Goal: Find specific page/section: Find specific page/section

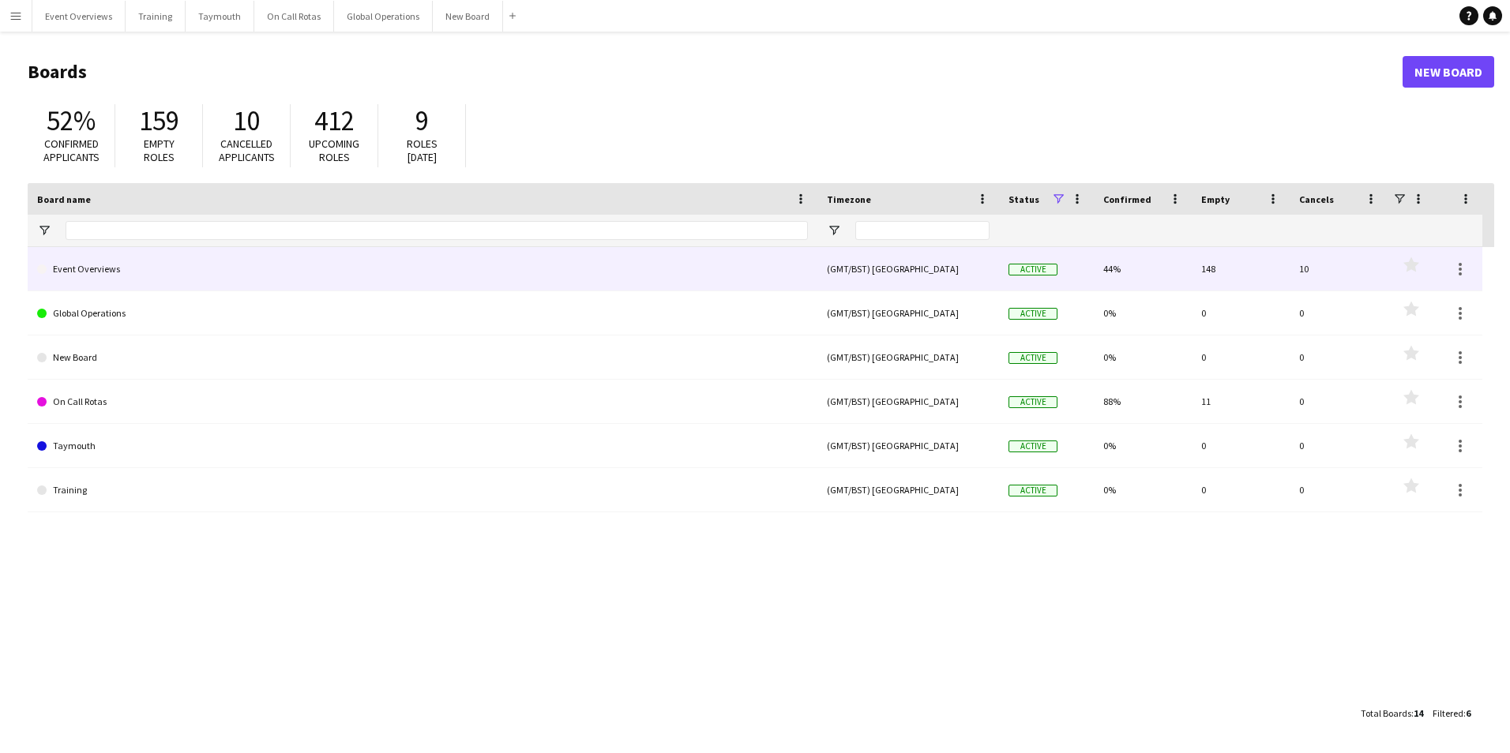
click at [84, 266] on link "Event Overviews" at bounding box center [422, 269] width 771 height 44
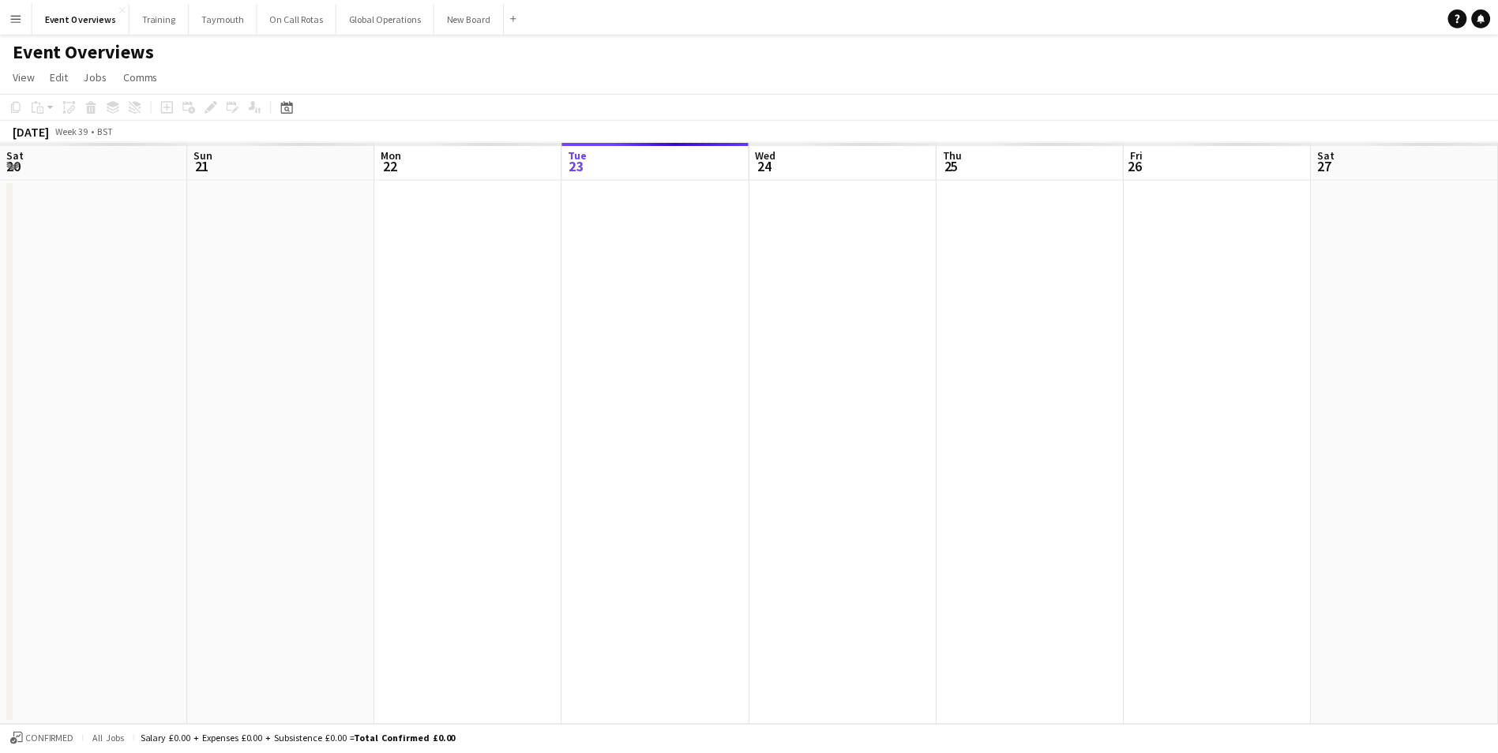
scroll to position [0, 377]
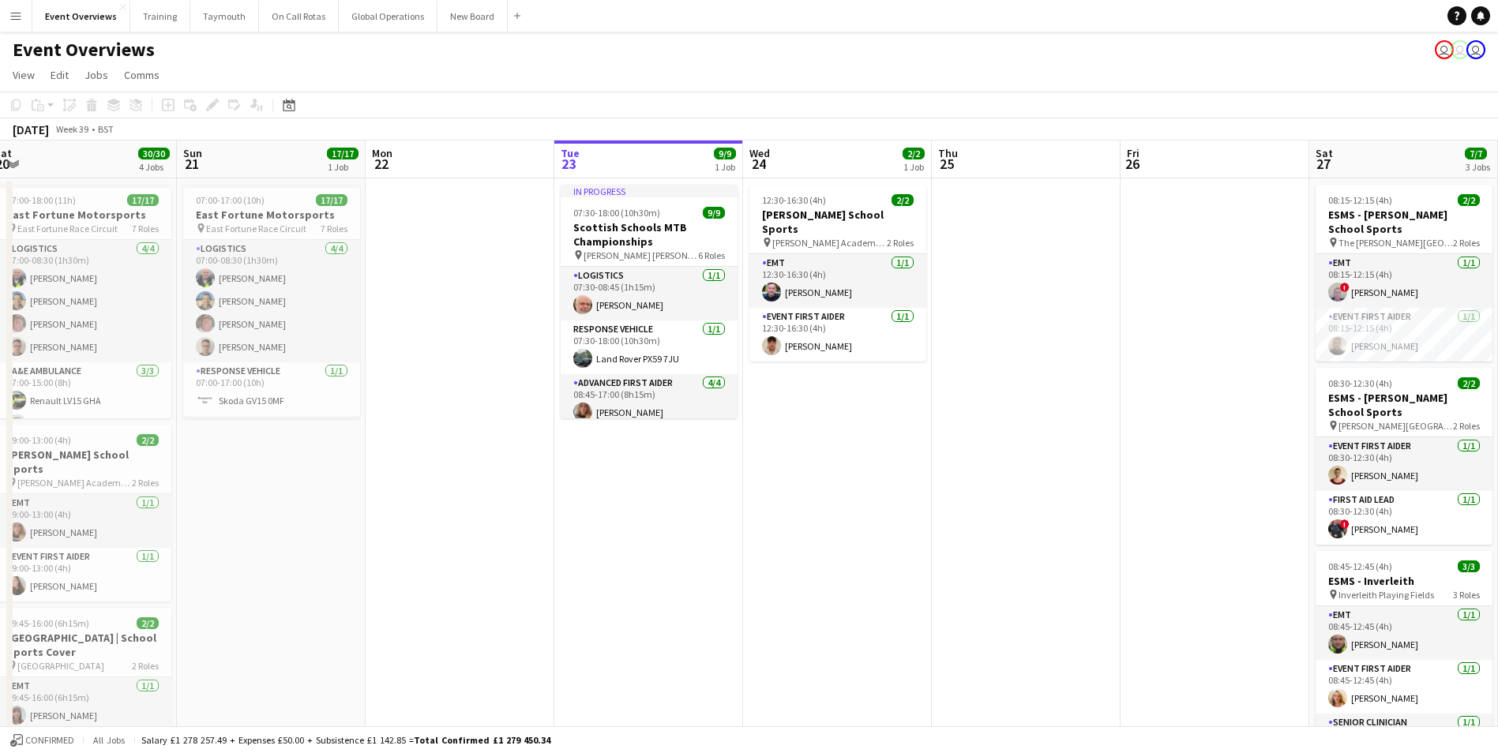
drag, startPoint x: 468, startPoint y: 564, endPoint x: 1023, endPoint y: 526, distance: 555.6
click at [1023, 526] on app-calendar-viewport "Thu 18 Fri 19 9/9 2 Jobs Sat 20 30/30 4 Jobs Sun 21 17/17 1 Job Mon 22 Tue 23 9…" at bounding box center [749, 600] width 1498 height 918
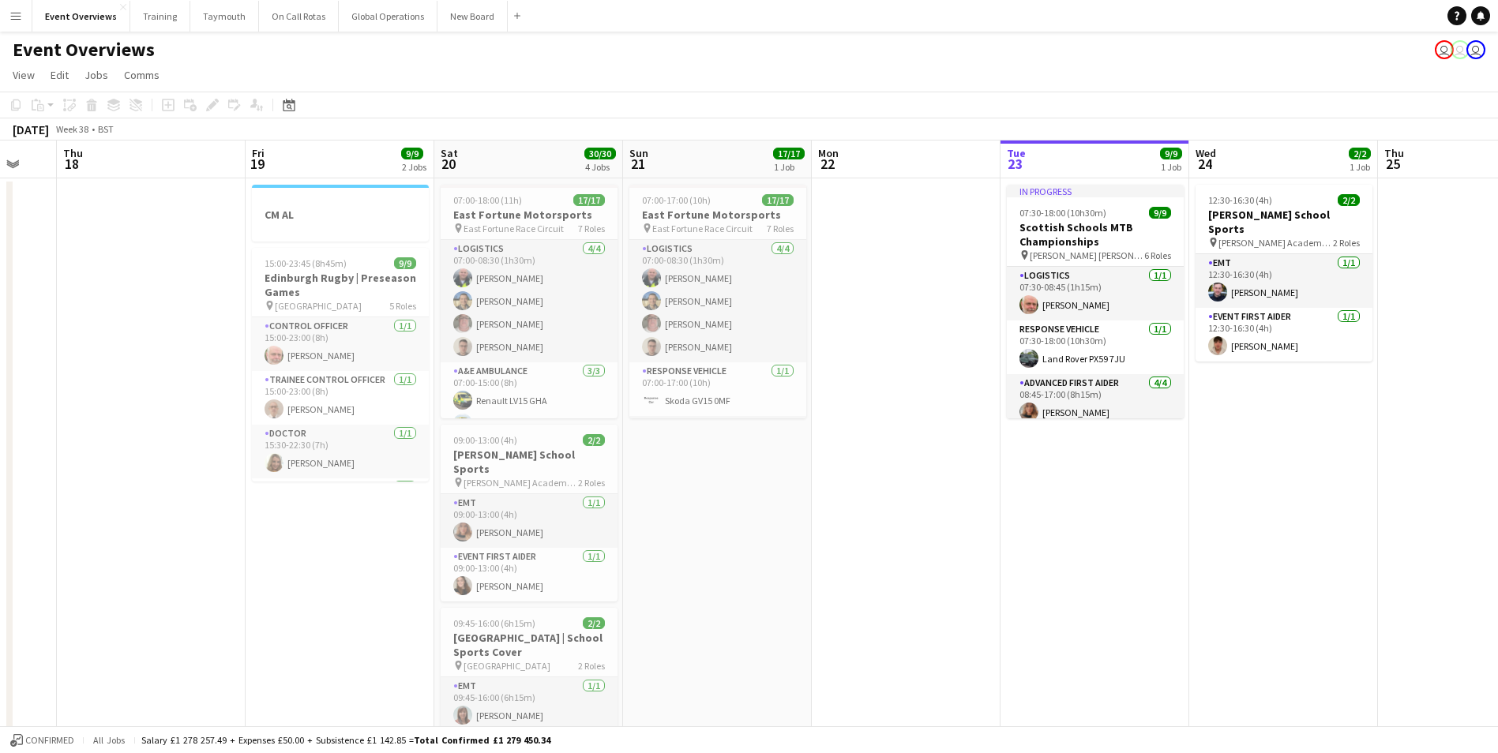
scroll to position [0, 410]
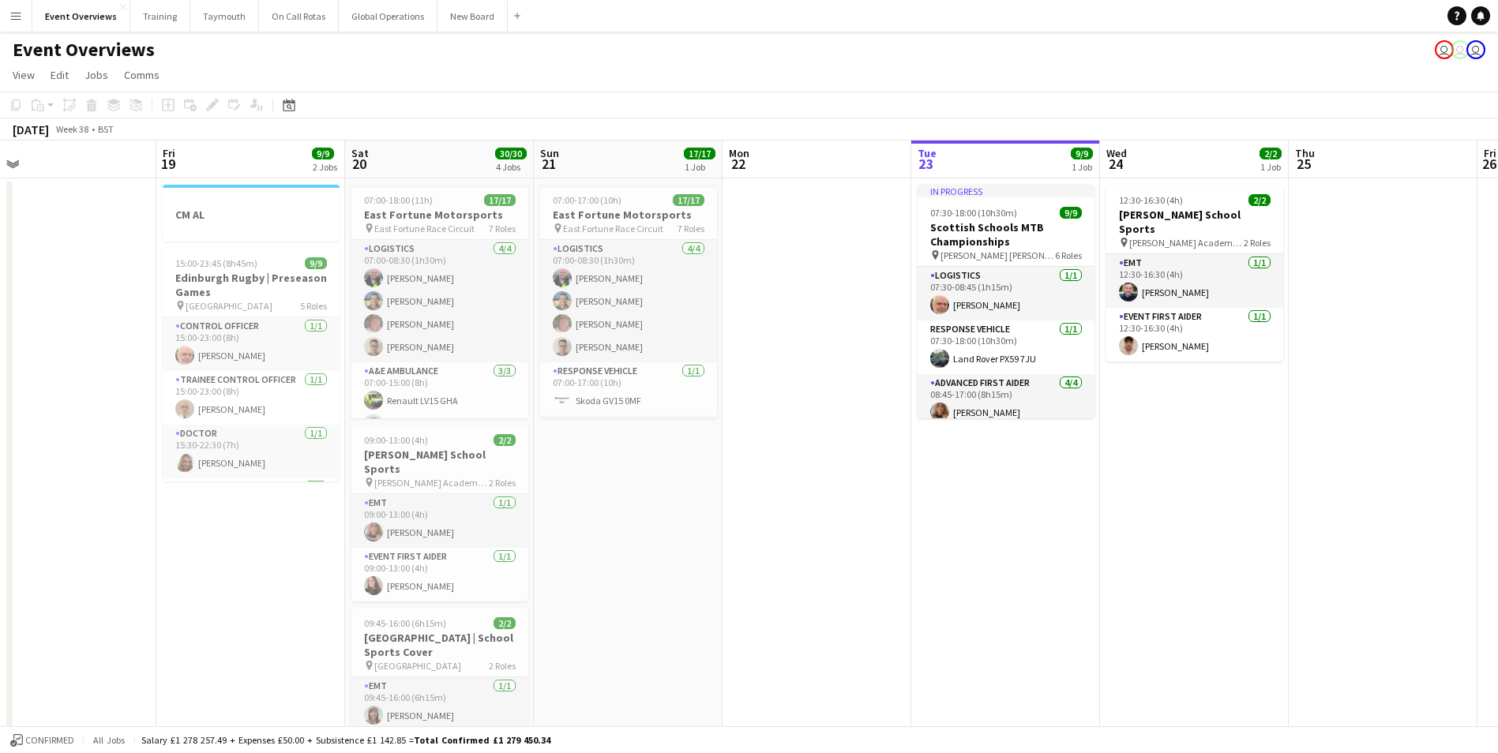
drag, startPoint x: 690, startPoint y: 590, endPoint x: 1047, endPoint y: 575, distance: 357.2
click at [1047, 575] on app-calendar-viewport "Tue 16 Wed 17 Thu 18 Fri 19 9/9 2 Jobs Sat 20 30/30 4 Jobs Sun 21 17/17 1 Job M…" at bounding box center [749, 600] width 1498 height 918
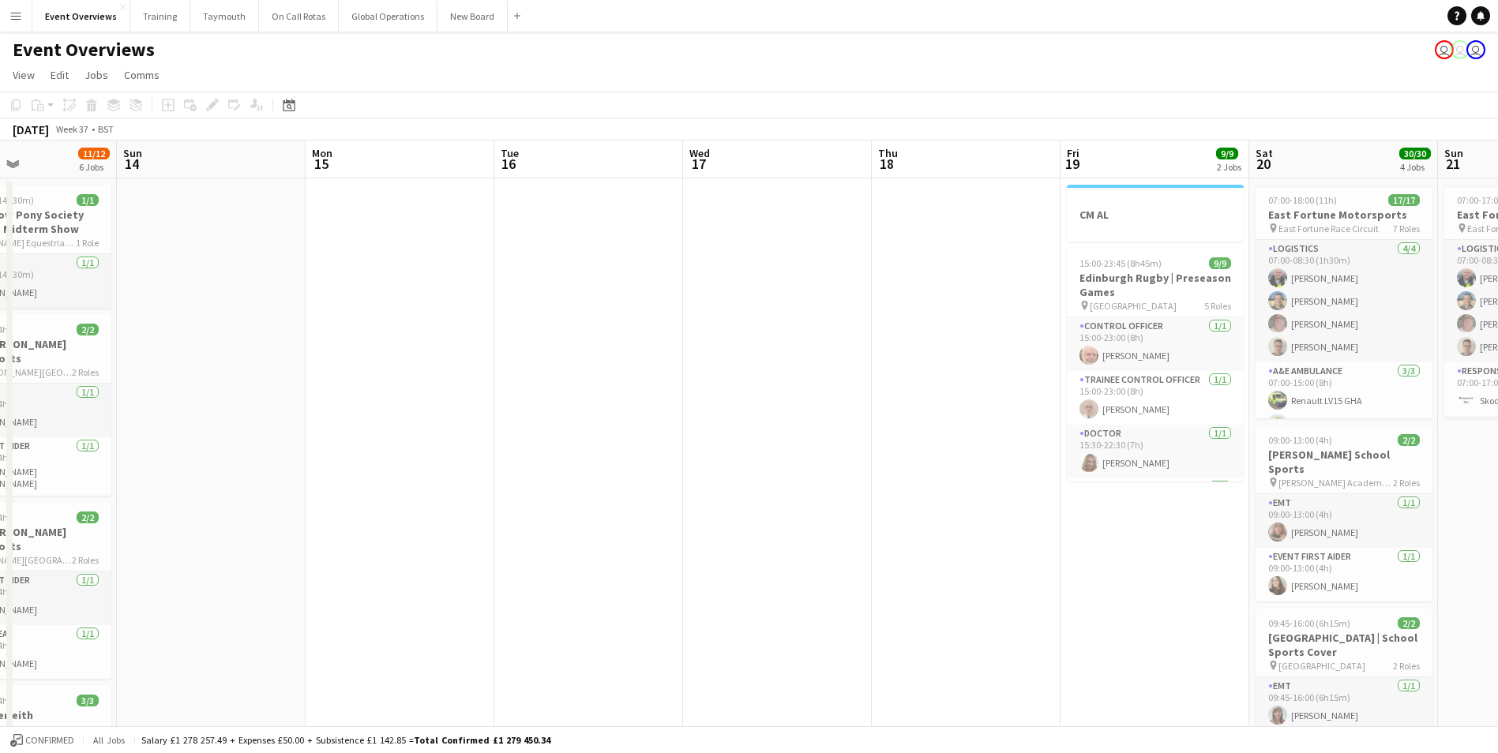
scroll to position [0, 386]
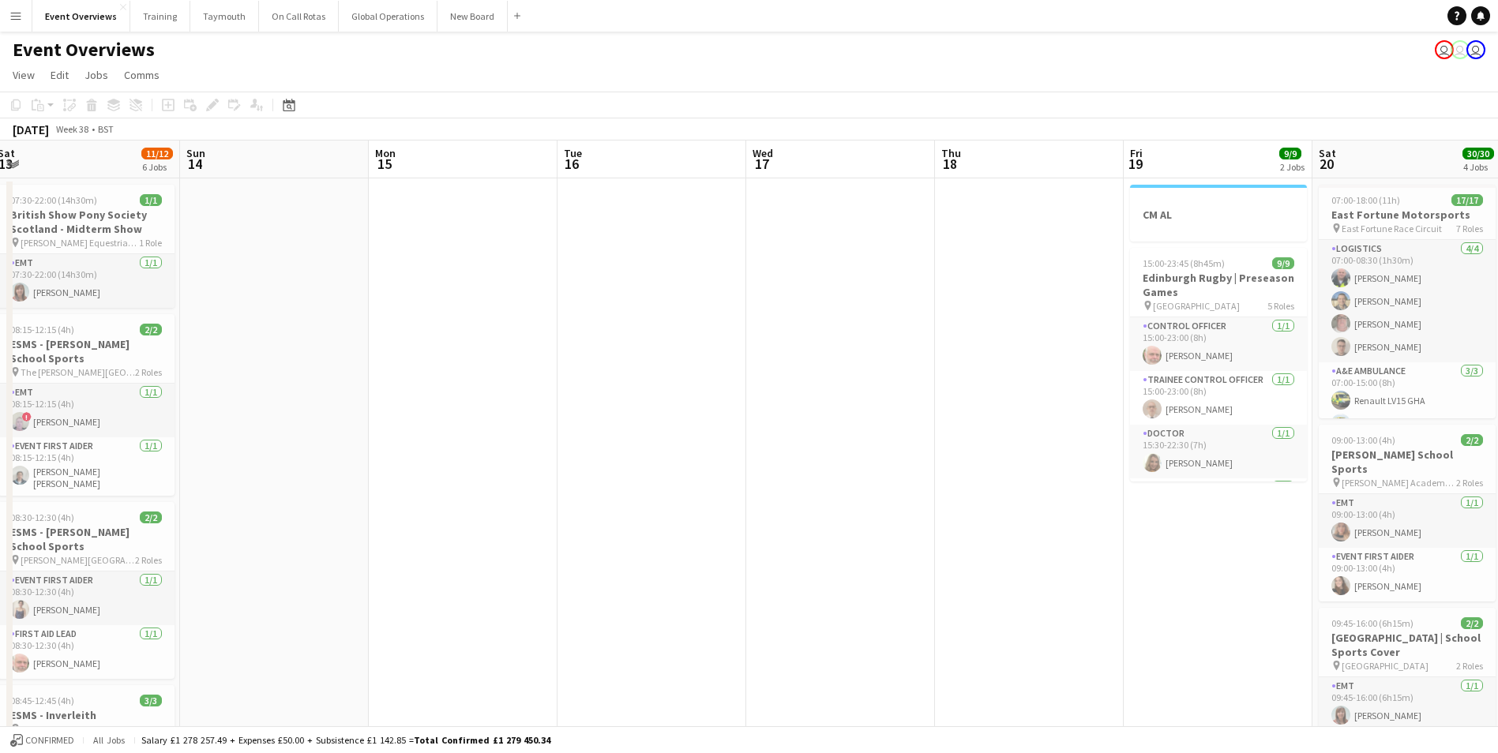
drag, startPoint x: 233, startPoint y: 543, endPoint x: 1012, endPoint y: 514, distance: 779.1
click at [1012, 514] on app-calendar-viewport "Thu 11 3/3 1 Job Fri 12 25/30 2 Jobs Sat 13 11/12 6 Jobs Sun 14 Mon 15 Tue 16 W…" at bounding box center [749, 722] width 1498 height 1162
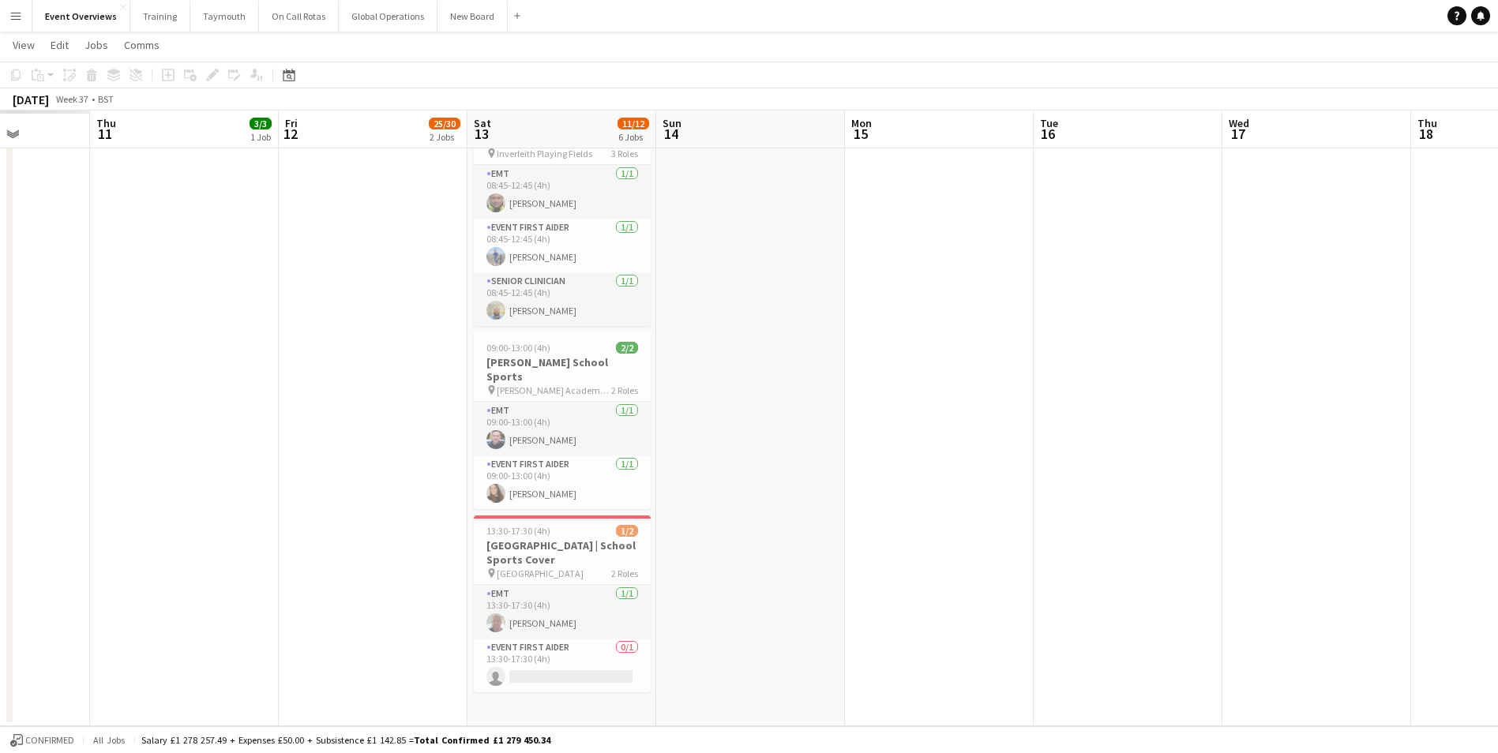
scroll to position [0, 453]
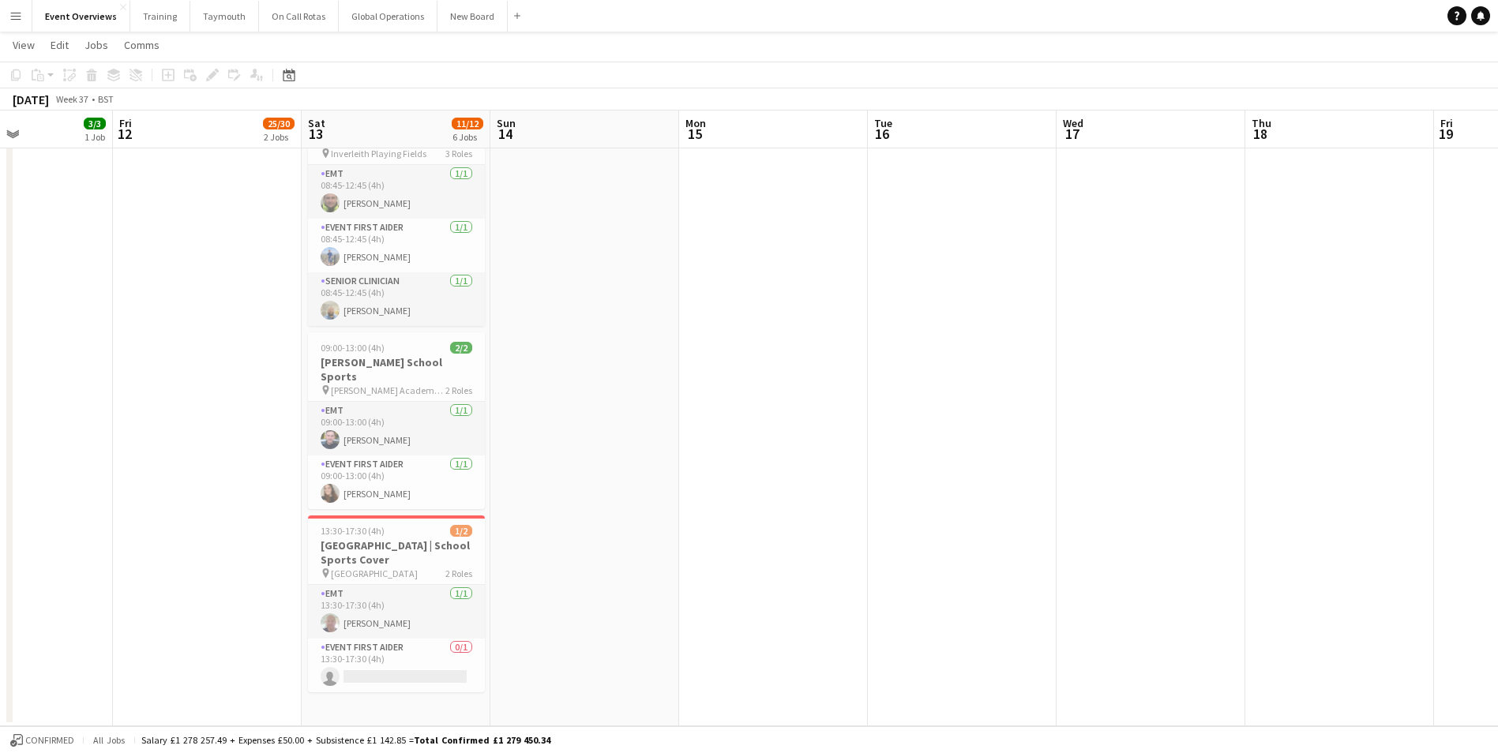
drag, startPoint x: 920, startPoint y: 481, endPoint x: 1220, endPoint y: 469, distance: 300.3
click at [1220, 469] on app-calendar-viewport "Tue 9 Wed 10 Thu 11 3/3 1 Job Fri 12 25/30 2 Jobs Sat 13 11/12 6 Jobs Sun 14 Mo…" at bounding box center [749, 107] width 1498 height 1239
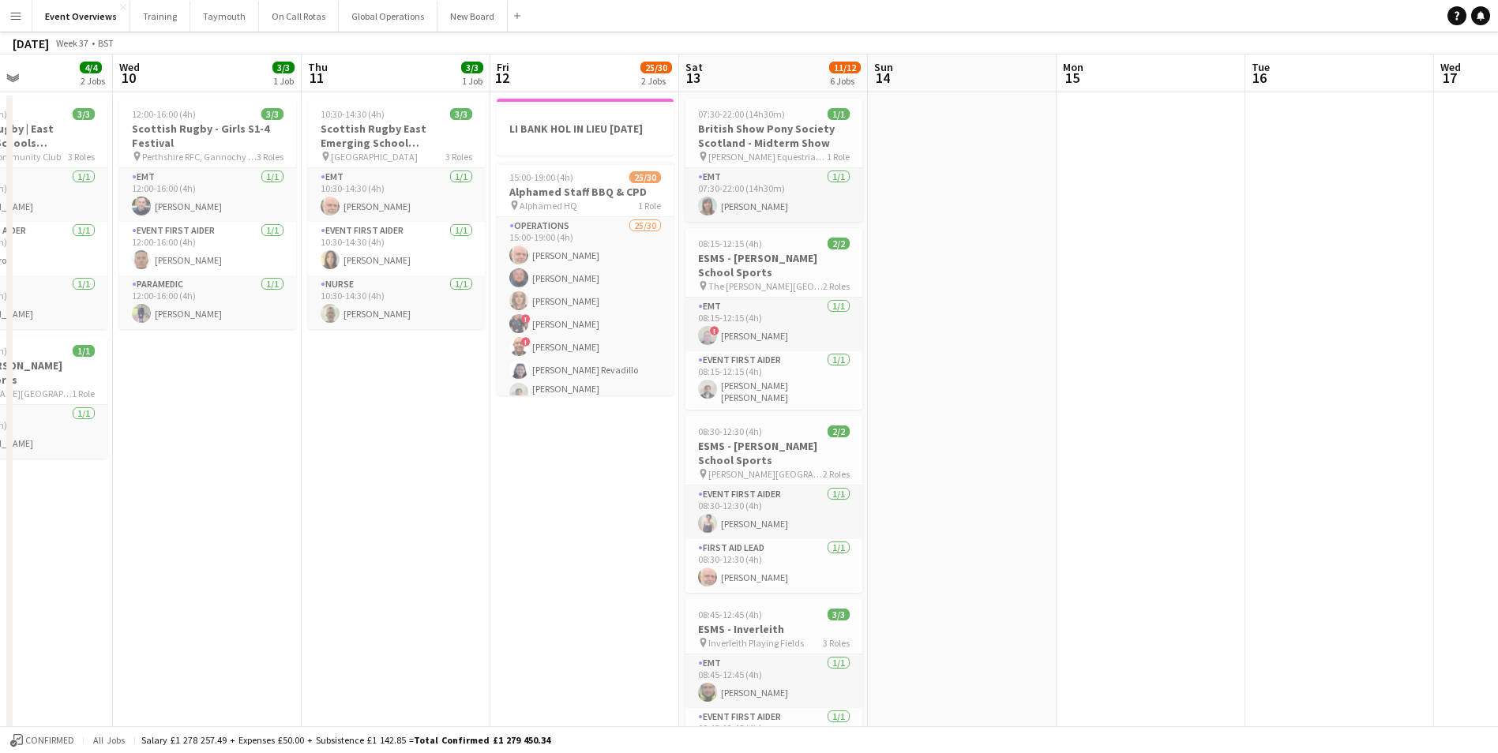
scroll to position [0, 0]
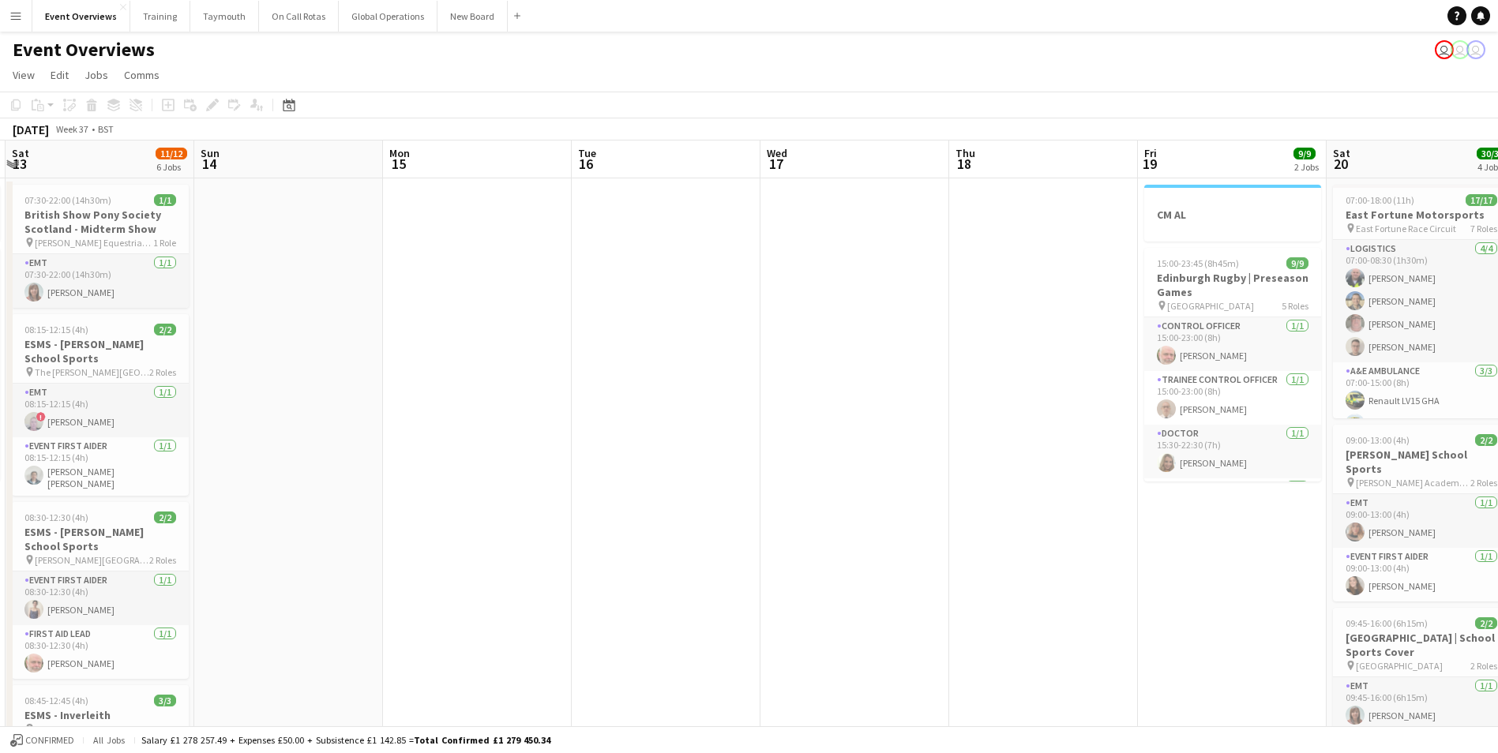
drag, startPoint x: 1107, startPoint y: 433, endPoint x: 546, endPoint y: 493, distance: 564.6
click at [383, 529] on app-calendar-viewport "Wed 10 3/3 1 Job Thu 11 3/3 1 Job Fri 12 25/30 2 Jobs Sat 13 11/12 6 Jobs Sun 1…" at bounding box center [749, 722] width 1498 height 1162
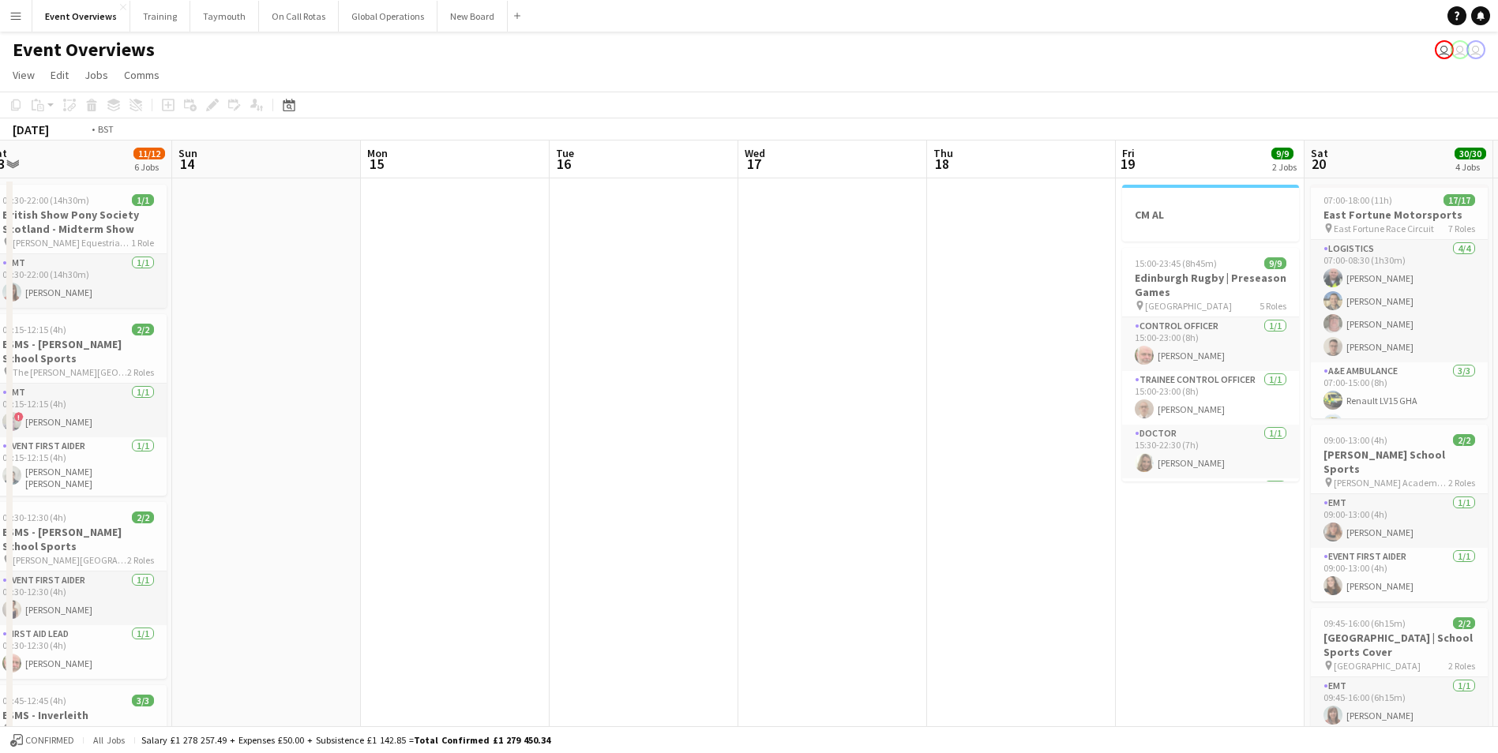
drag, startPoint x: 854, startPoint y: 449, endPoint x: 213, endPoint y: 496, distance: 642.1
click at [217, 496] on app-calendar-viewport "Thu 11 3/3 1 Job Fri 12 25/30 2 Jobs Sat 13 11/12 6 Jobs Sun 14 Mon 15 Tue 16 W…" at bounding box center [749, 722] width 1498 height 1162
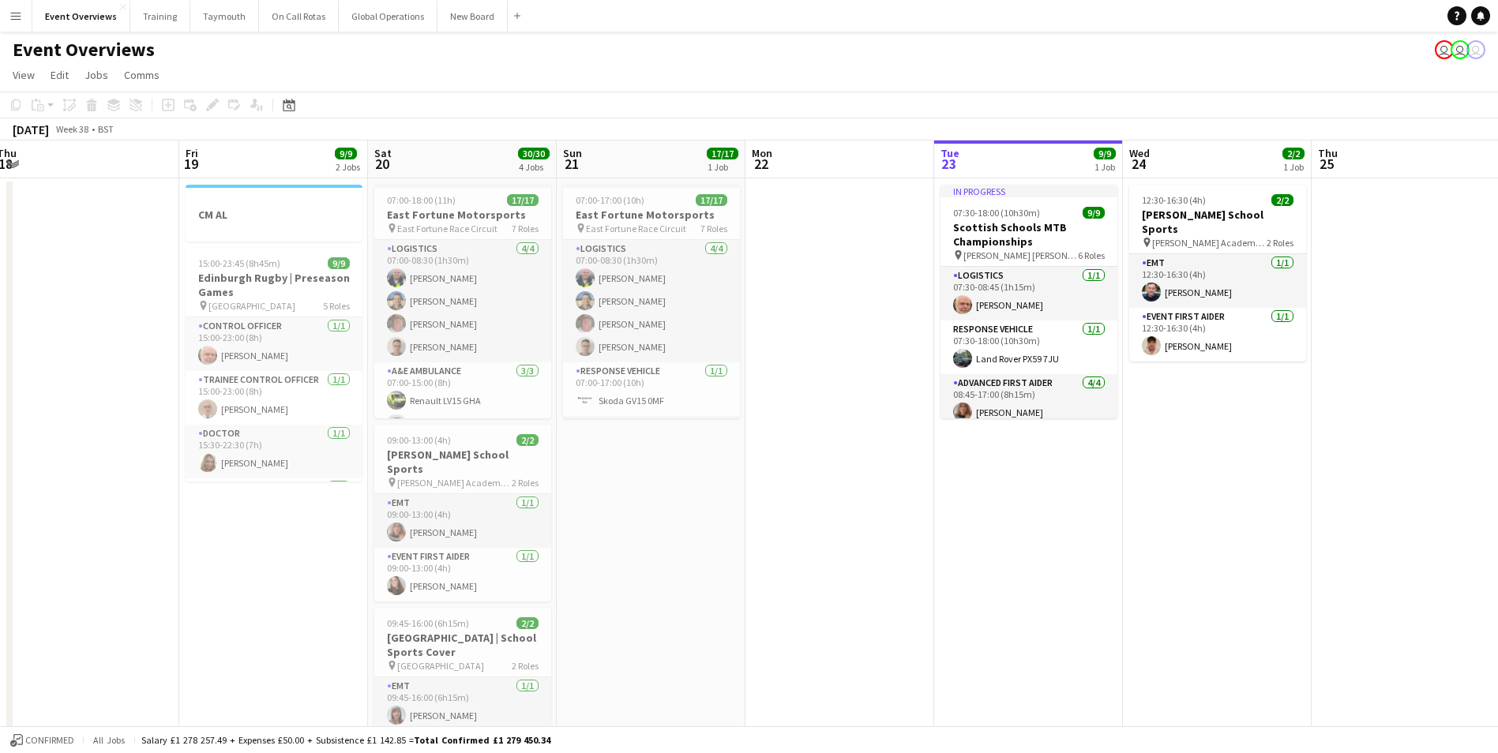
scroll to position [0, 458]
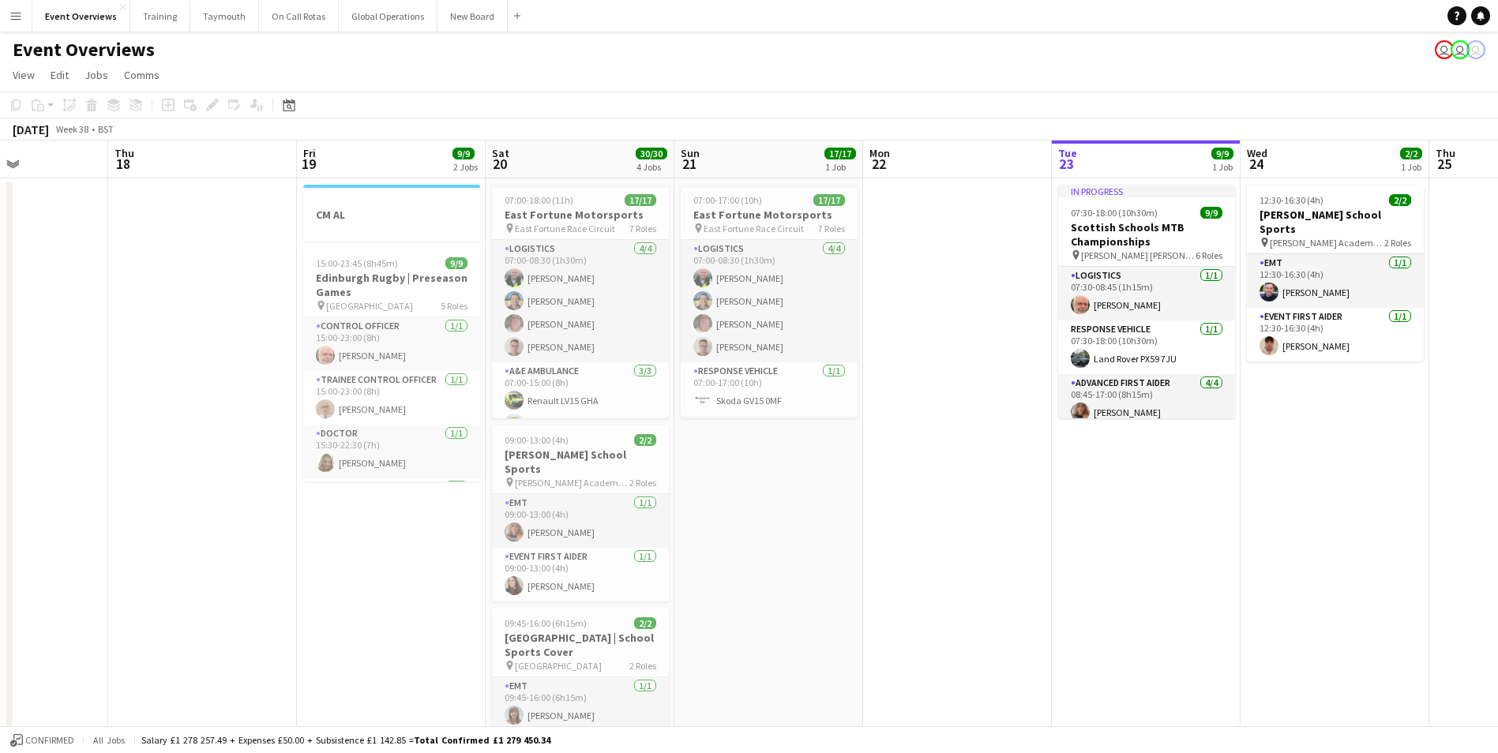
drag, startPoint x: 1030, startPoint y: 585, endPoint x: 687, endPoint y: 639, distance: 346.9
click at [687, 639] on app-calendar-viewport "Mon 15 Tue 16 Wed 17 Thu 18 Fri 19 9/9 2 Jobs Sat 20 30/30 4 Jobs Sun 21 17/17 …" at bounding box center [749, 722] width 1498 height 1162
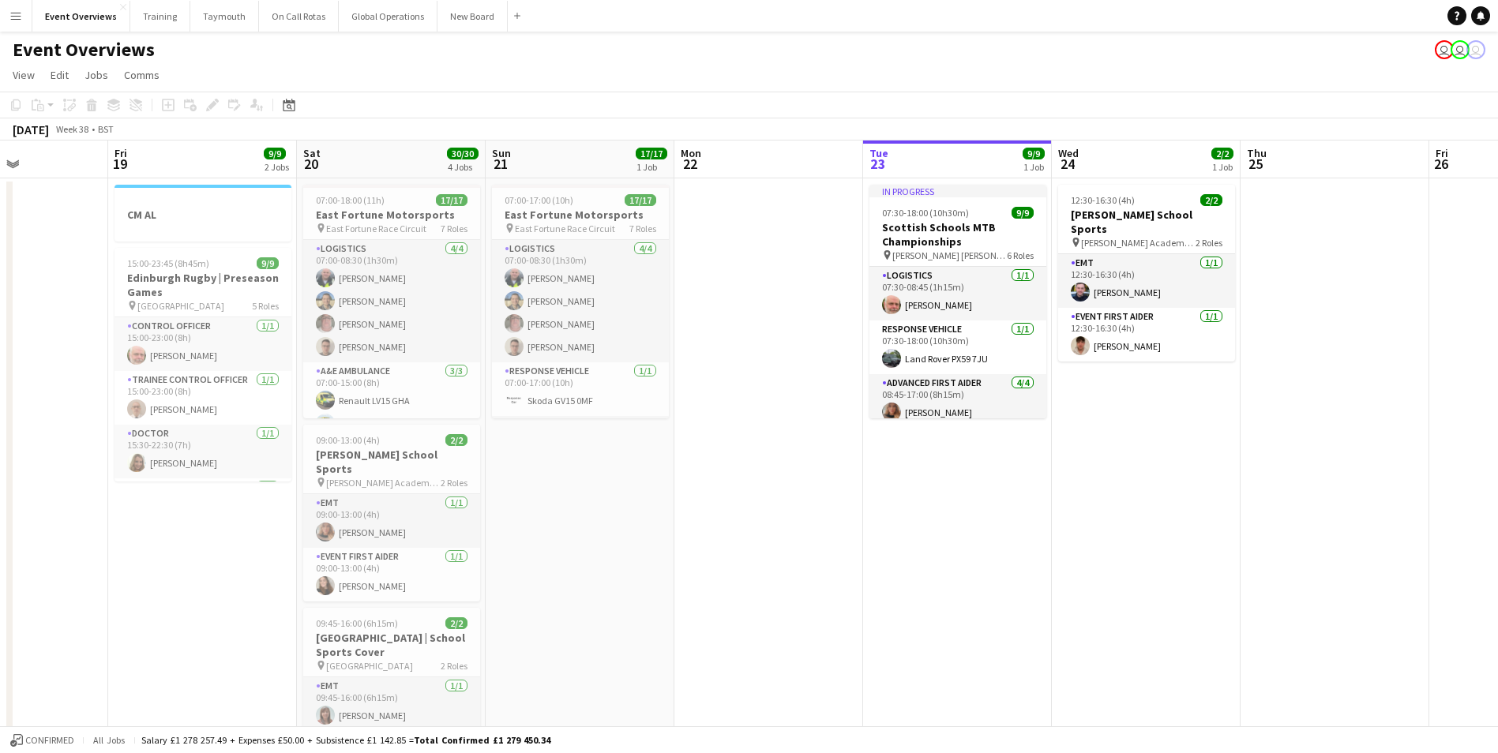
scroll to position [0, 562]
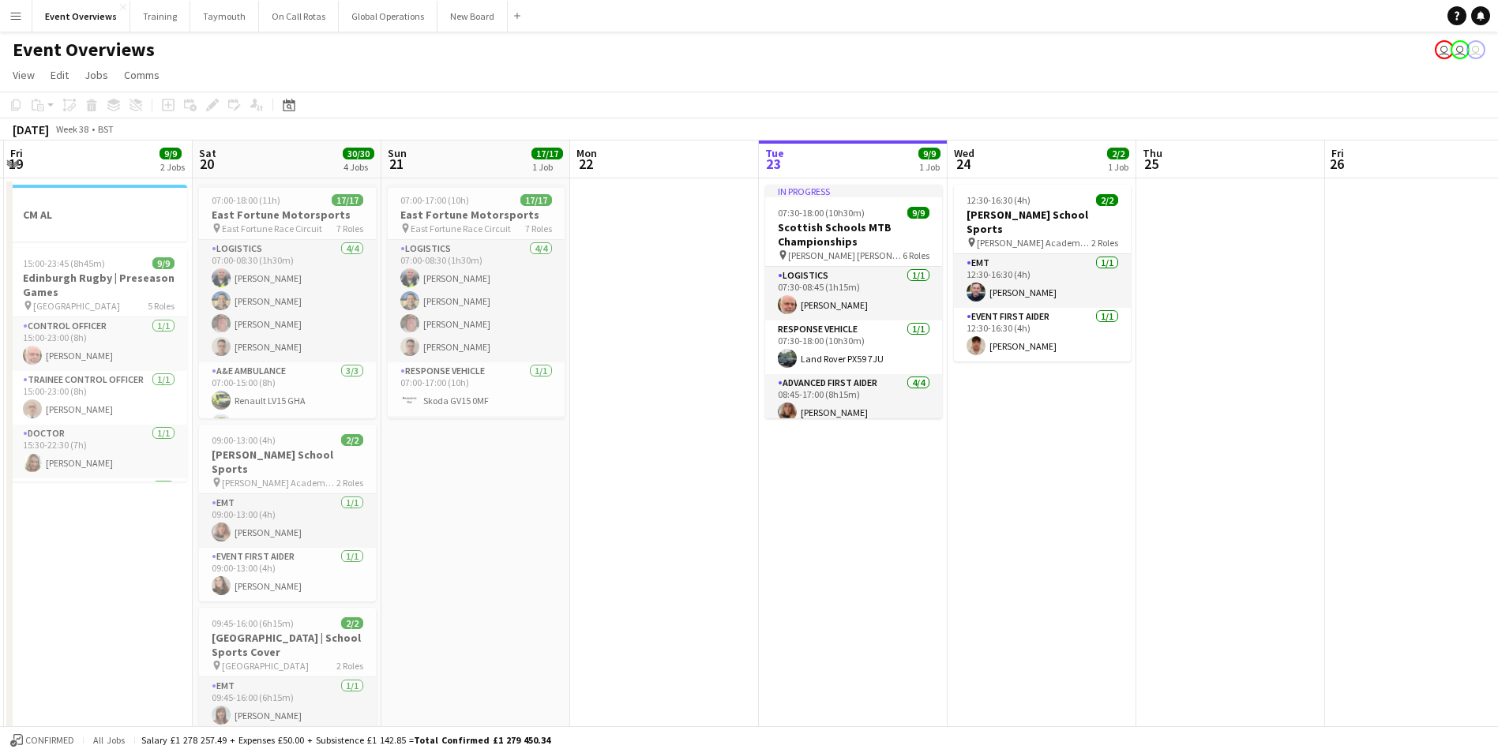
drag, startPoint x: 1030, startPoint y: 579, endPoint x: 743, endPoint y: 641, distance: 293.4
click at [743, 641] on app-calendar-viewport "Tue 16 Wed 17 Thu 18 Fri 19 9/9 2 Jobs Sat 20 30/30 4 Jobs Sun 21 17/17 1 Job M…" at bounding box center [749, 722] width 1498 height 1162
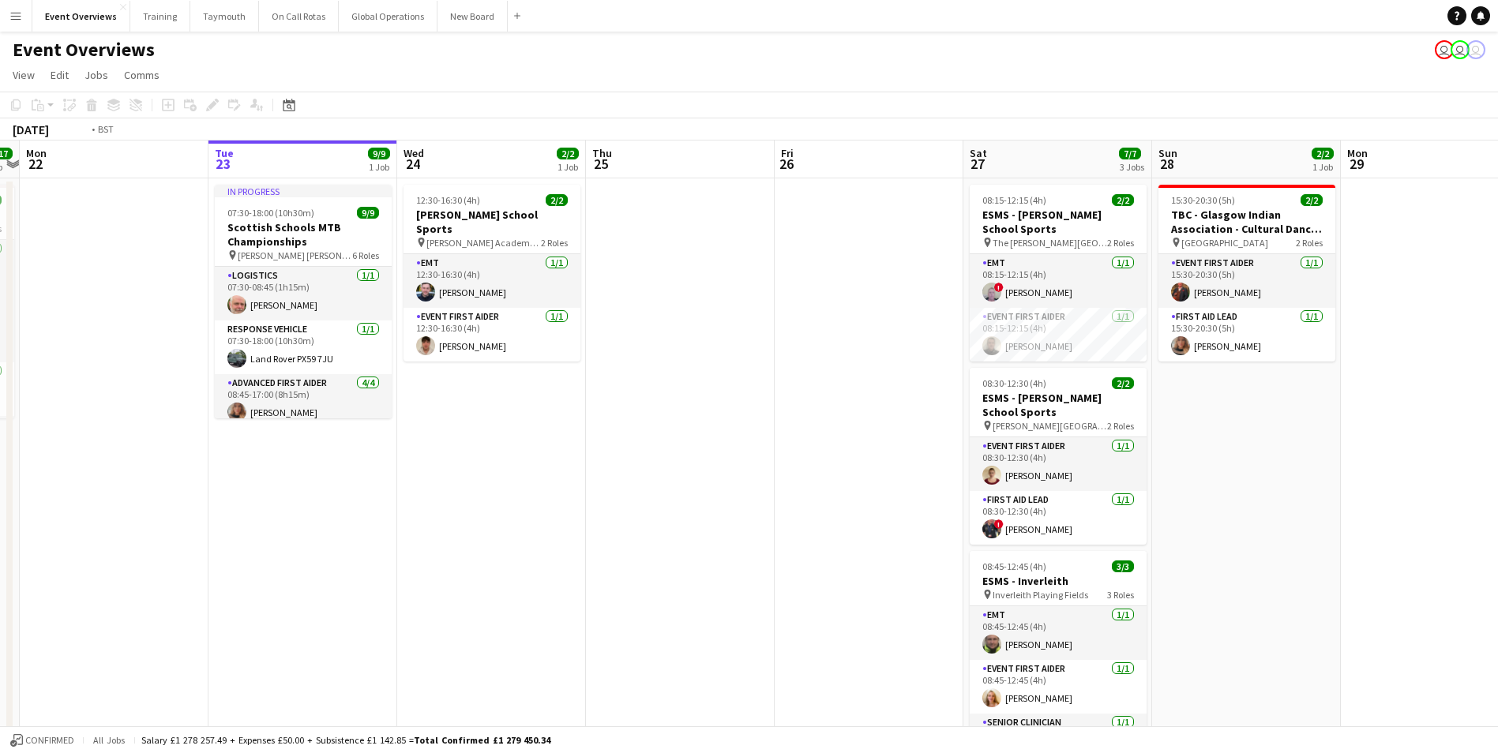
scroll to position [0, 565]
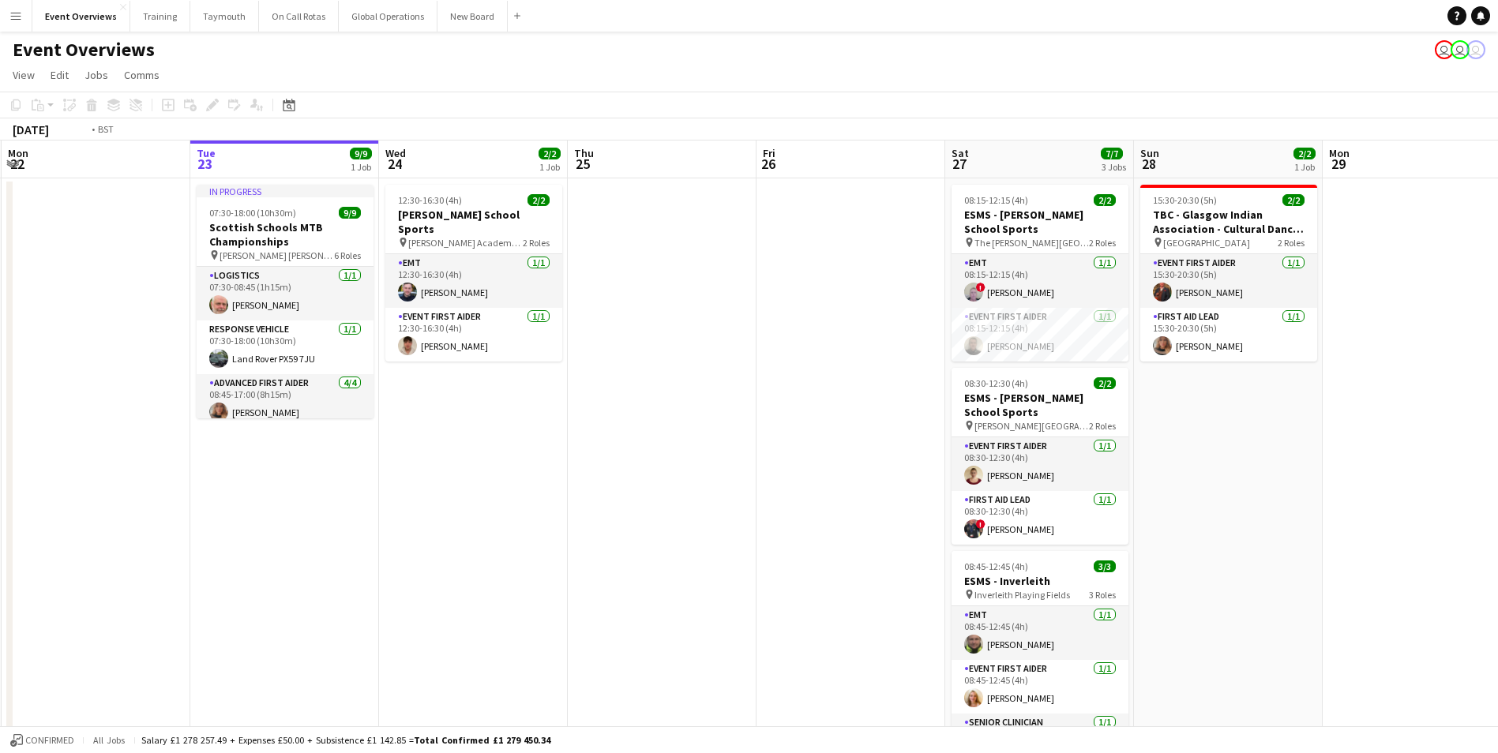
drag, startPoint x: 979, startPoint y: 383, endPoint x: 33, endPoint y: 546, distance: 960.0
click at [33, 546] on app-calendar-viewport "Fri 19 9/9 2 Jobs Sat 20 30/30 4 Jobs Sun 21 17/17 1 Job Mon 22 Tue 23 9/9 1 Jo…" at bounding box center [749, 722] width 1498 height 1162
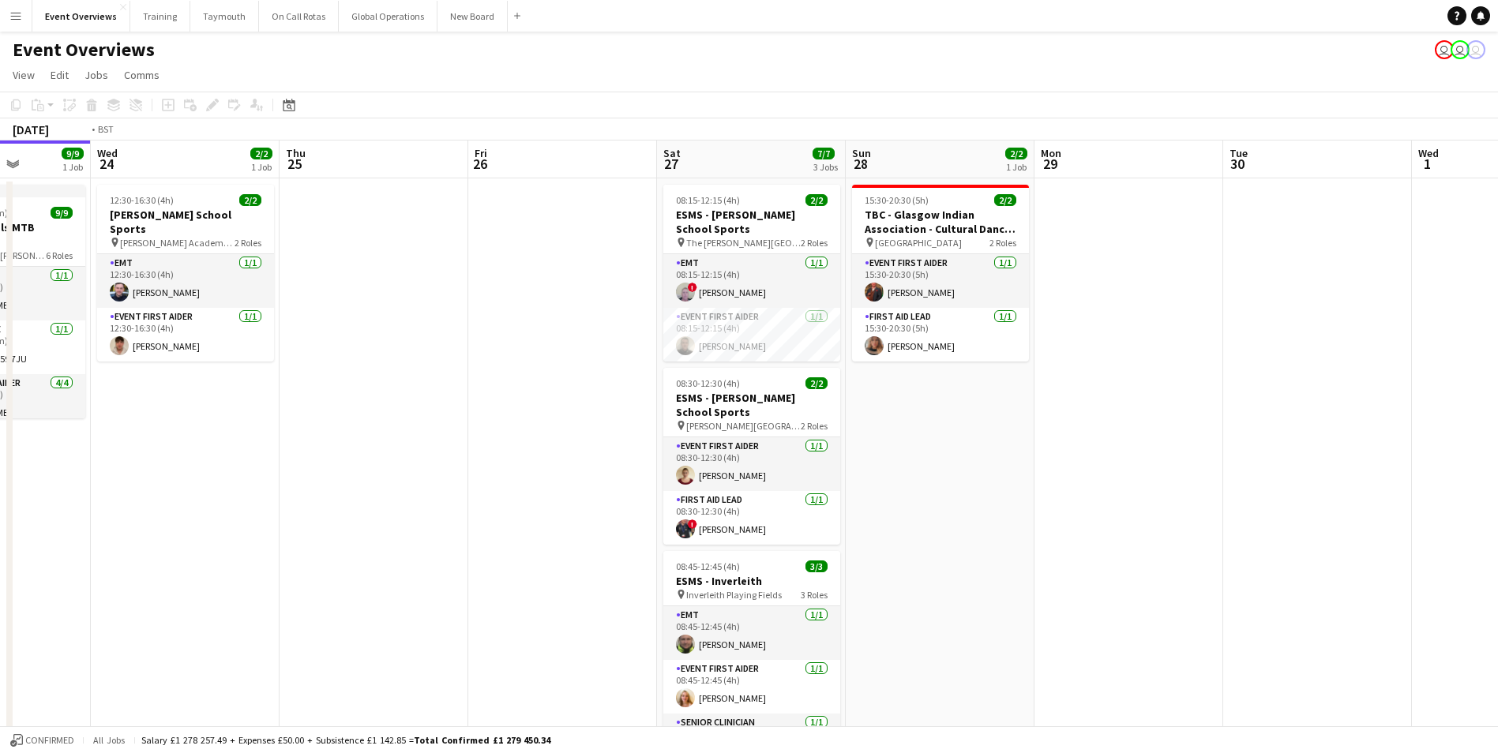
drag, startPoint x: 140, startPoint y: 563, endPoint x: 797, endPoint y: 512, distance: 659.0
click at [797, 512] on app-calendar-viewport "Sun 21 17/17 1 Job Mon 22 Tue 23 9/9 1 Job Wed 24 2/2 1 Job Thu 25 Fri 26 Sat 2…" at bounding box center [749, 748] width 1498 height 1215
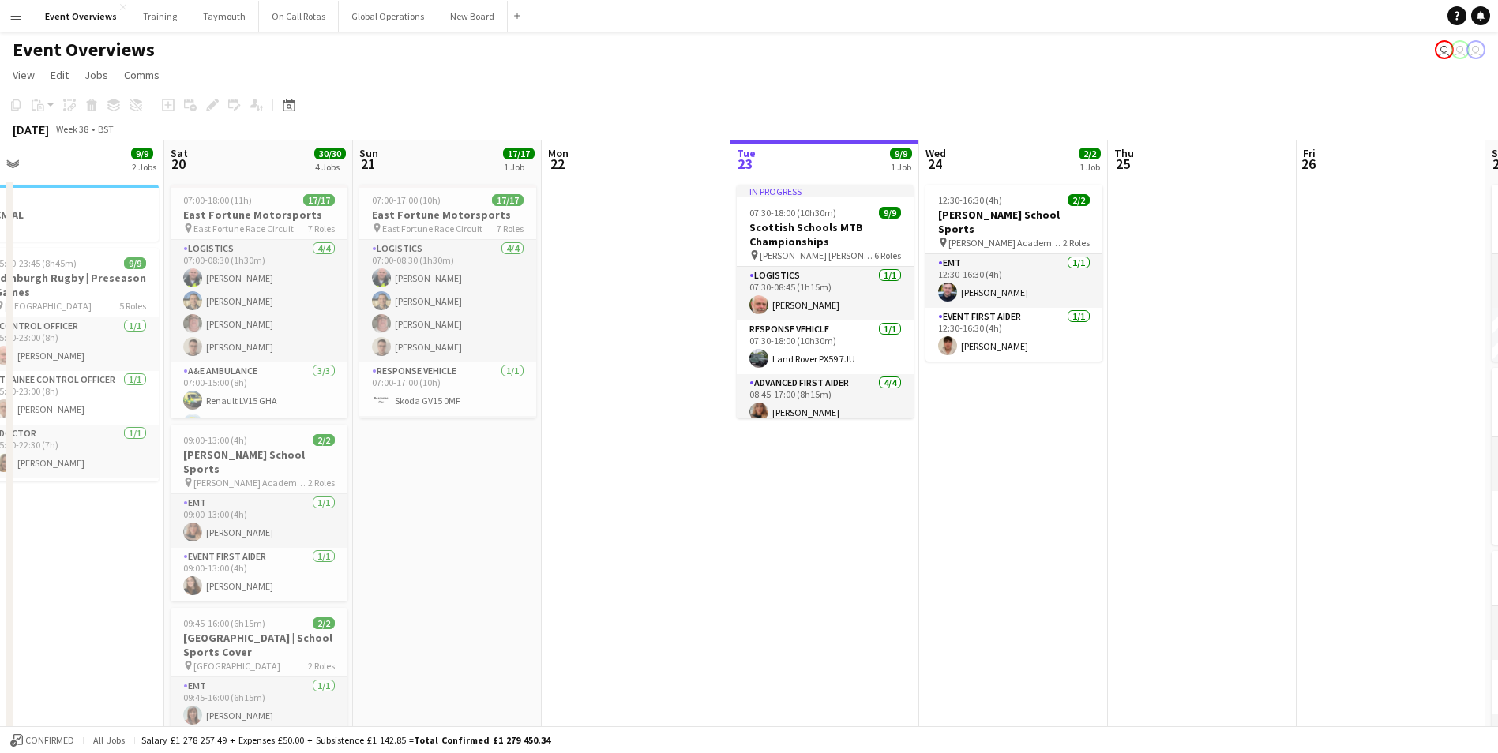
drag, startPoint x: 504, startPoint y: 558, endPoint x: 953, endPoint y: 524, distance: 450.6
click at [953, 524] on app-calendar-viewport "Wed 17 Thu 18 Fri 19 9/9 2 Jobs Sat 20 30/30 4 Jobs Sun 21 17/17 1 Job Mon 22 T…" at bounding box center [749, 748] width 1498 height 1215
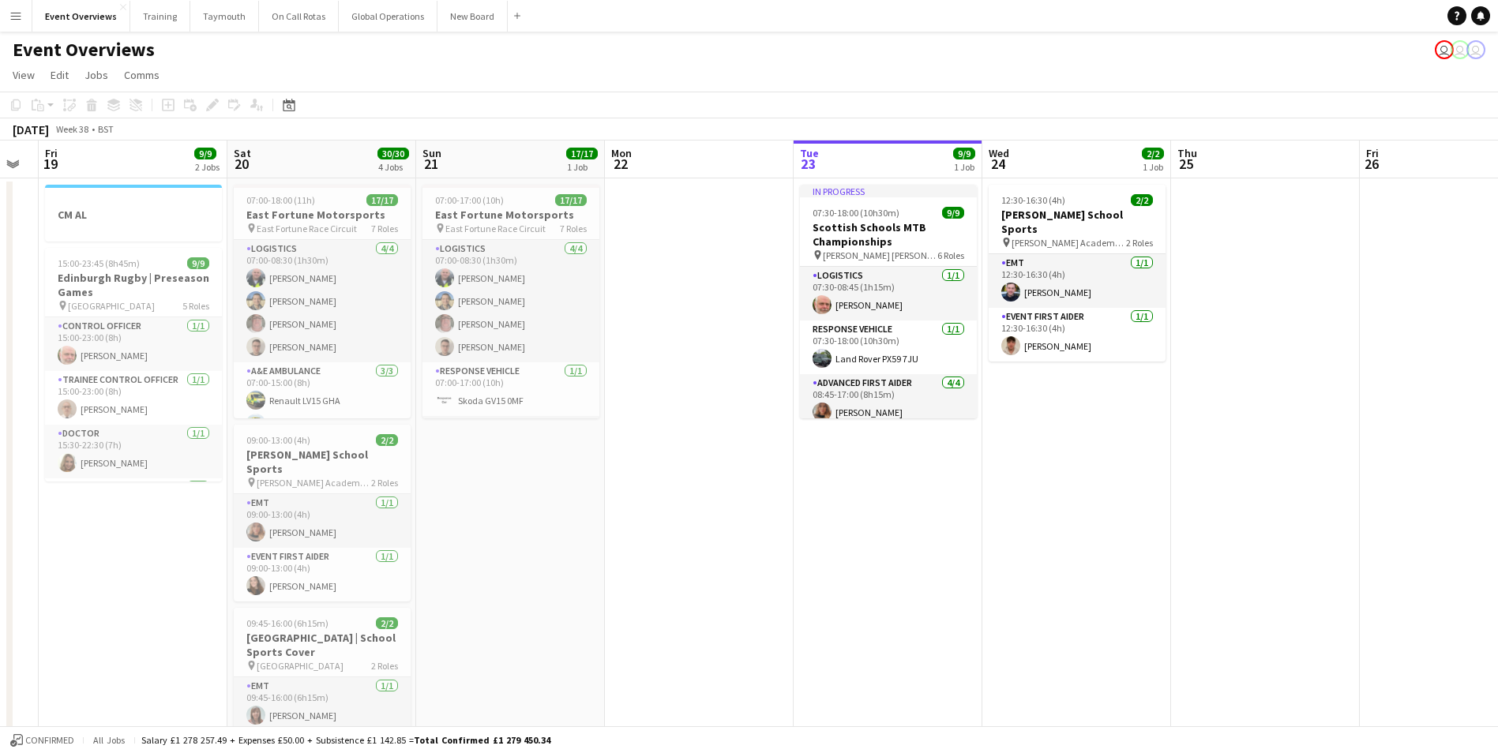
scroll to position [0, 407]
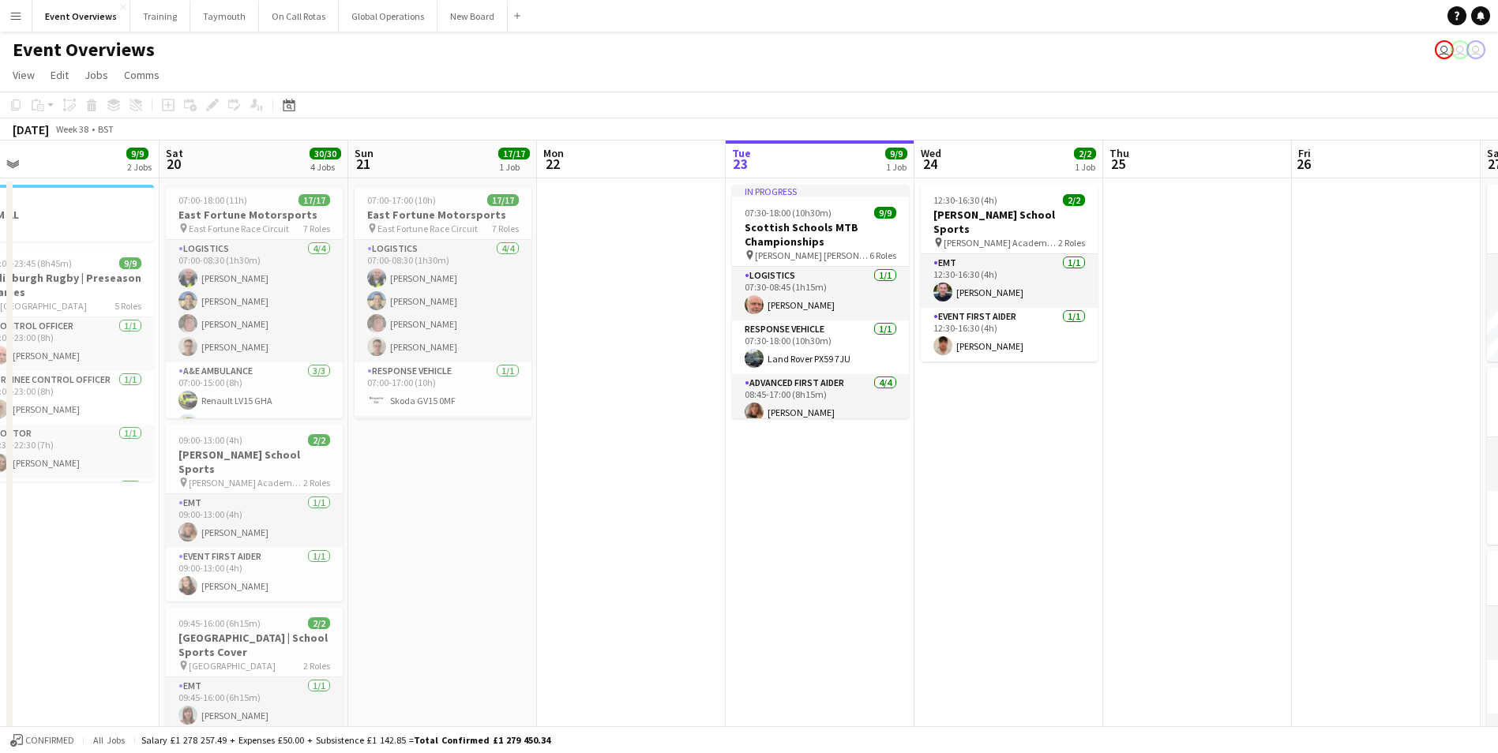
drag, startPoint x: 718, startPoint y: 584, endPoint x: 1091, endPoint y: 552, distance: 374.1
click at [1091, 552] on app-calendar-viewport "Wed 17 Thu 18 Fri 19 9/9 2 Jobs Sat 20 30/30 4 Jobs Sun 21 17/17 1 Job Mon 22 T…" at bounding box center [749, 748] width 1498 height 1215
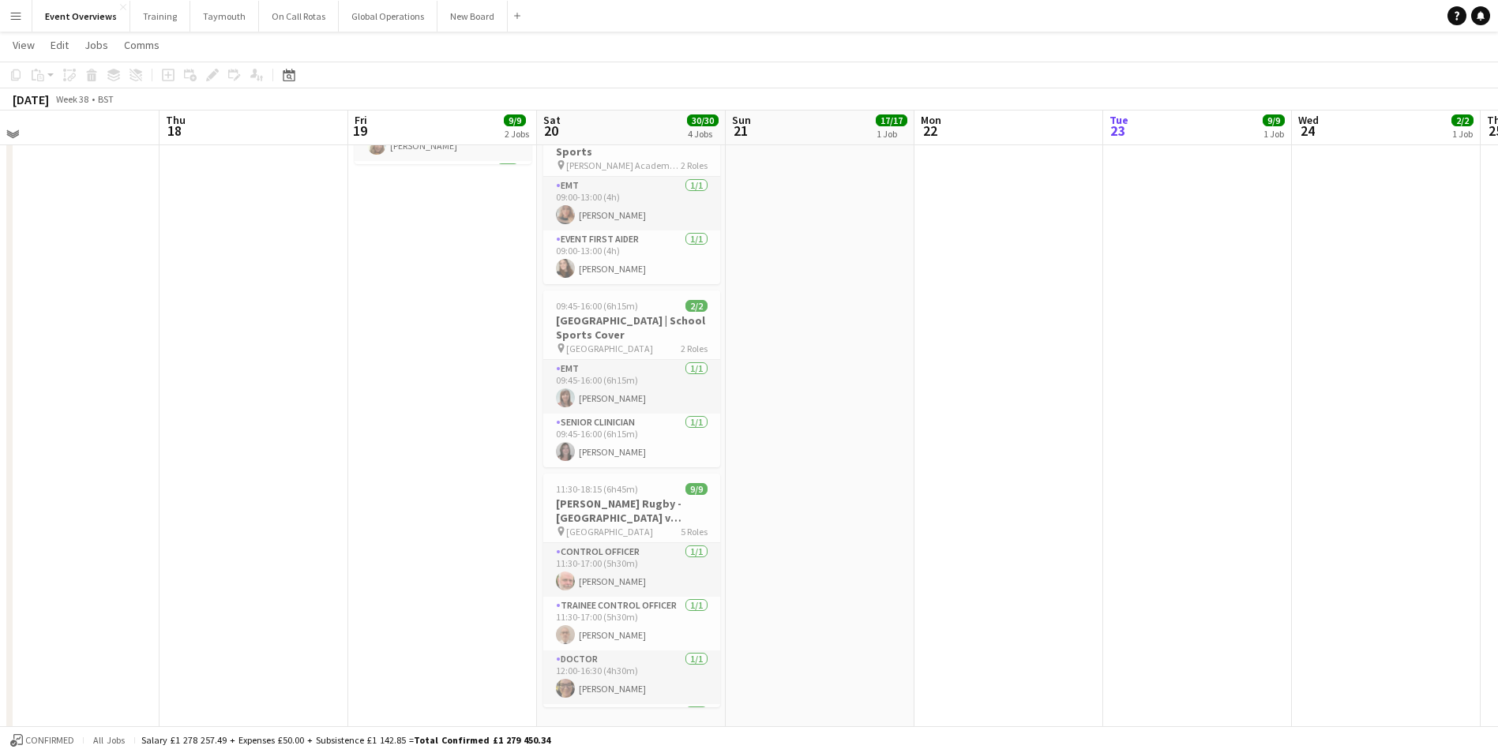
scroll to position [0, 0]
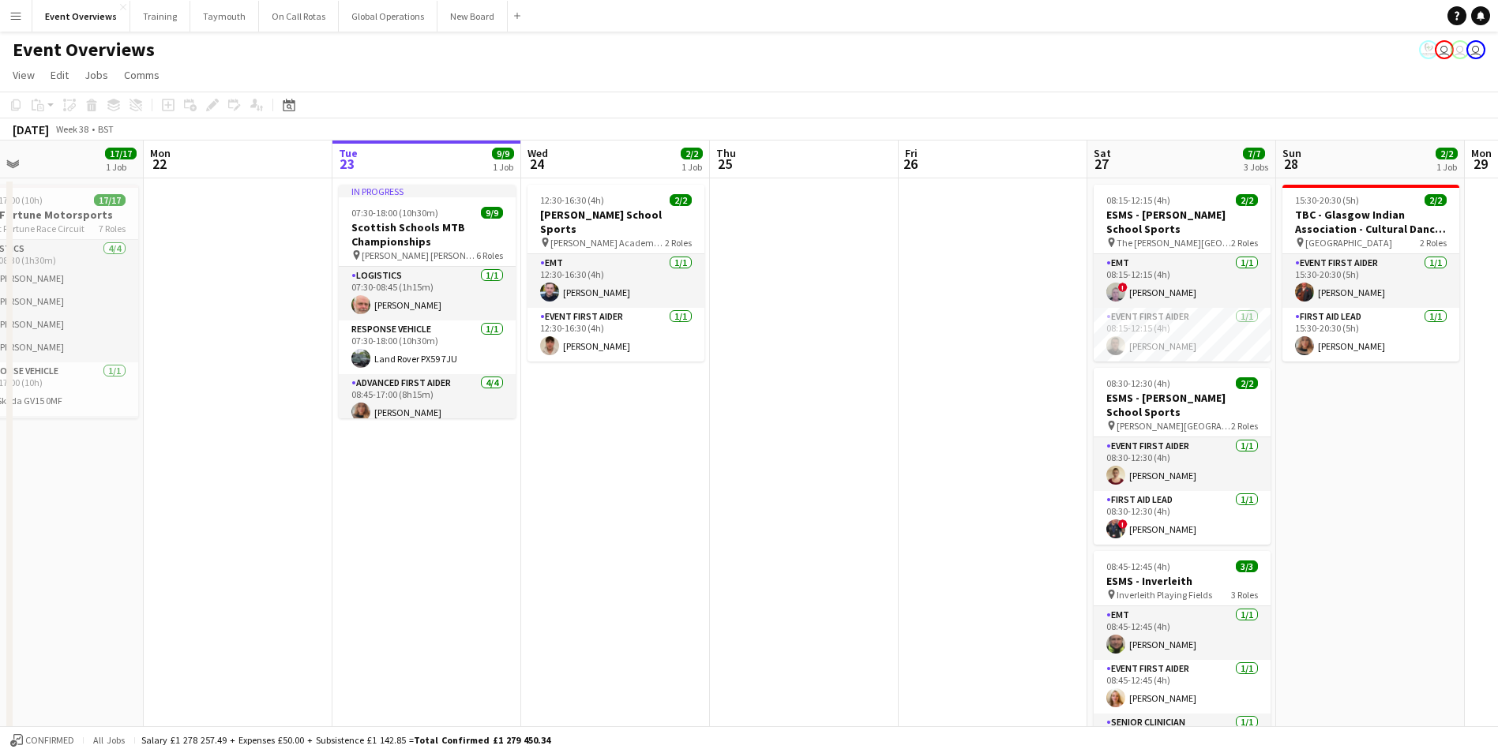
drag, startPoint x: 1091, startPoint y: 550, endPoint x: 319, endPoint y: 584, distance: 772.2
click at [319, 584] on app-calendar-viewport "Thu 18 Fri 19 9/9 2 Jobs Sat 20 30/30 4 Jobs Sun 21 17/17 1 Job Mon 22 Tue 23 9…" at bounding box center [749, 748] width 1498 height 1215
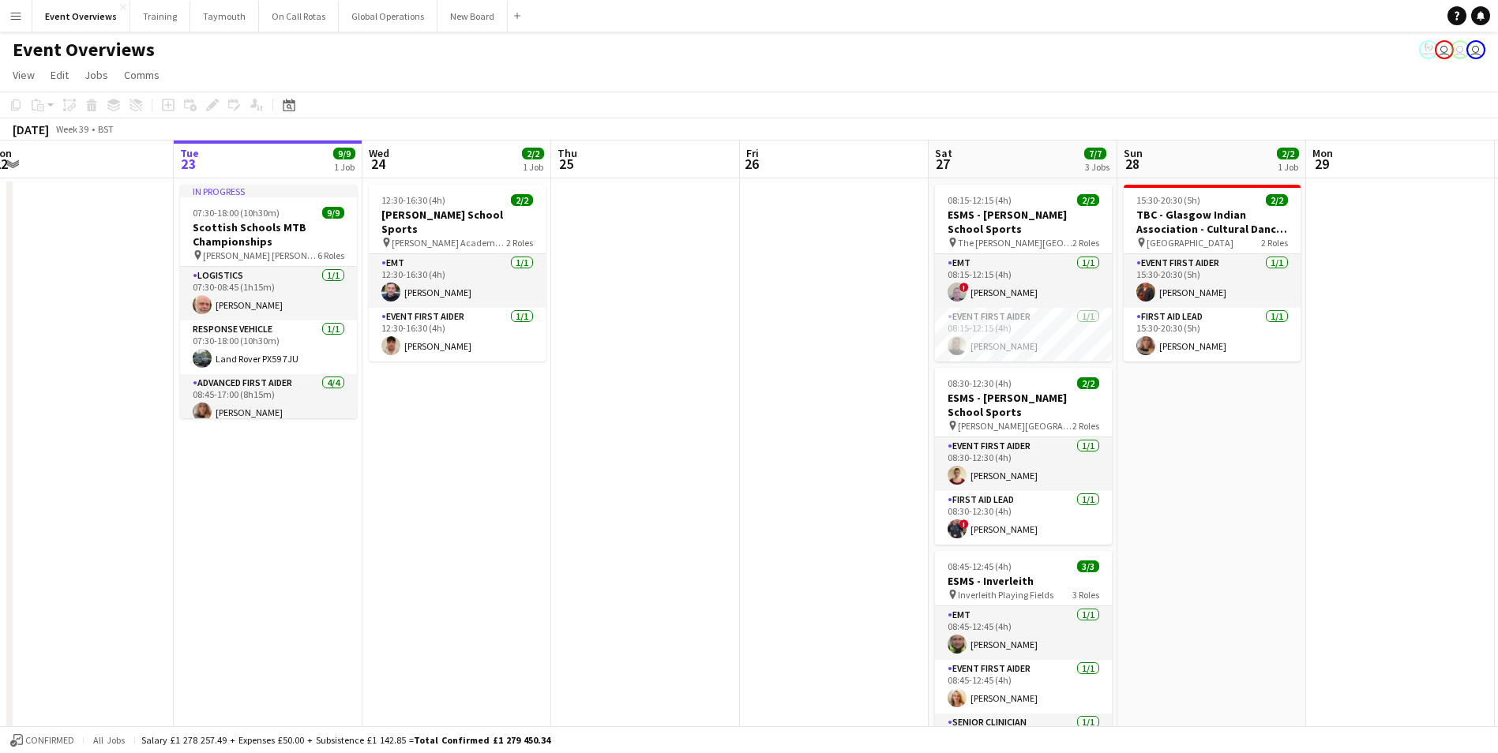
scroll to position [0, 632]
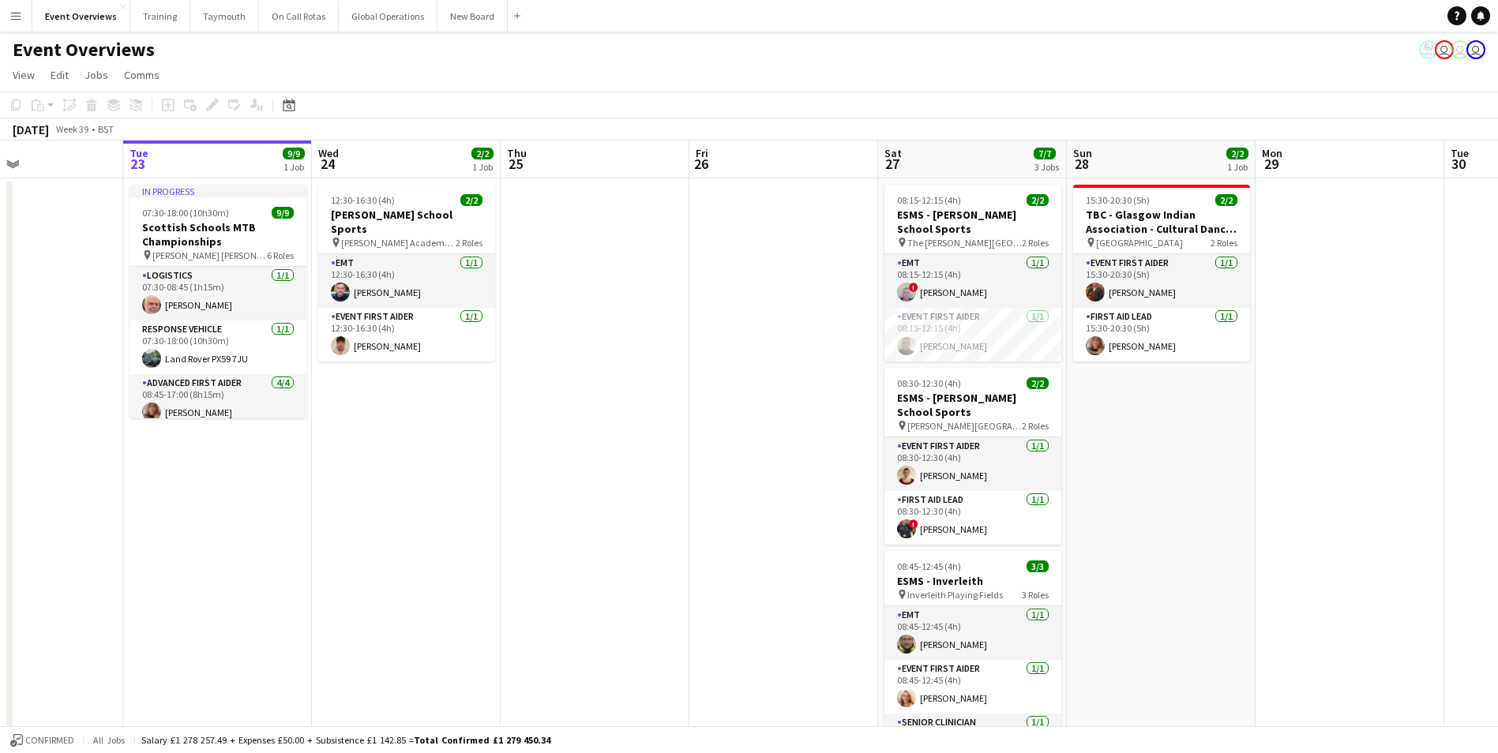
drag, startPoint x: 810, startPoint y: 543, endPoint x: 602, endPoint y: 554, distance: 208.8
click at [602, 554] on app-calendar-viewport "Fri 19 9/9 2 Jobs Sat 20 30/30 4 Jobs Sun 21 17/17 1 Job Mon 22 Tue 23 9/9 1 Jo…" at bounding box center [749, 748] width 1498 height 1215
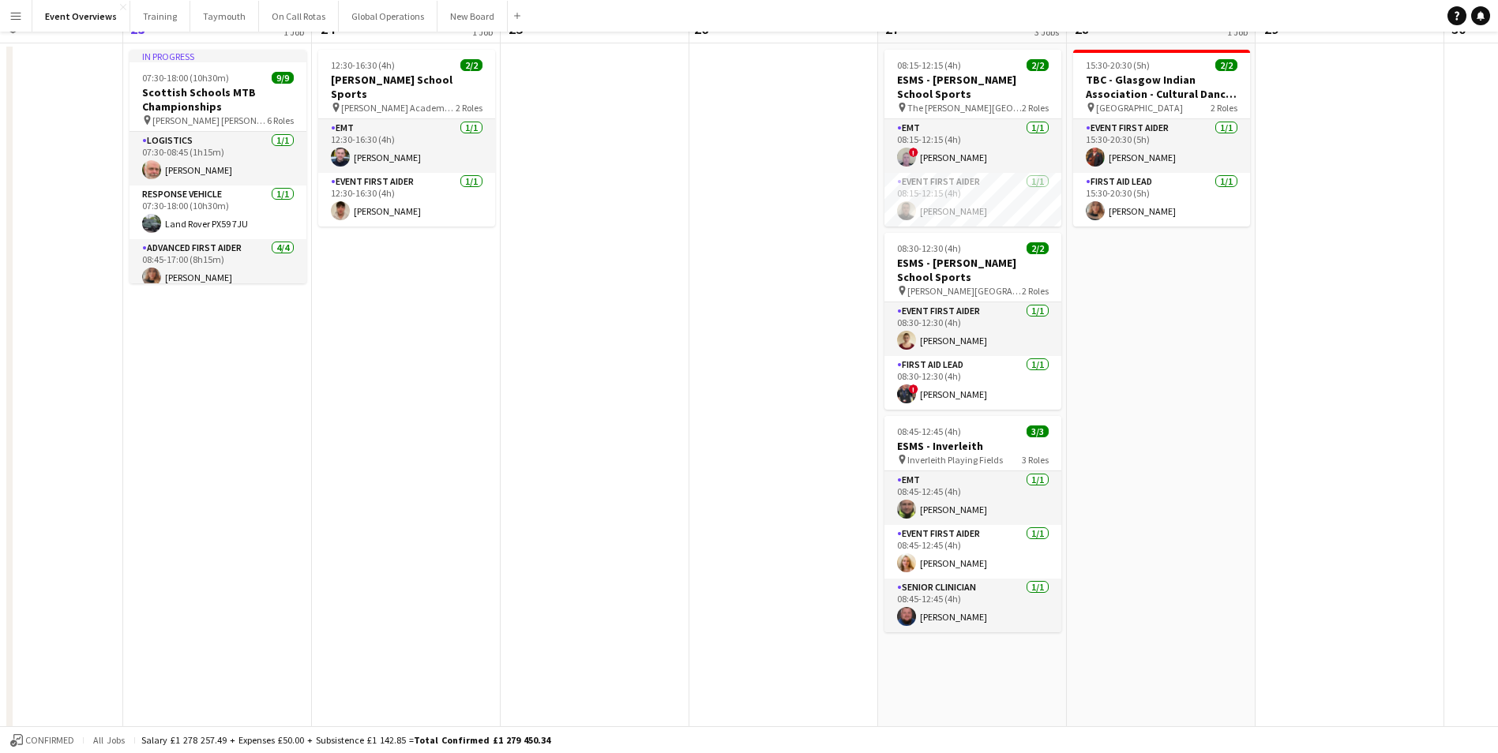
scroll to position [0, 0]
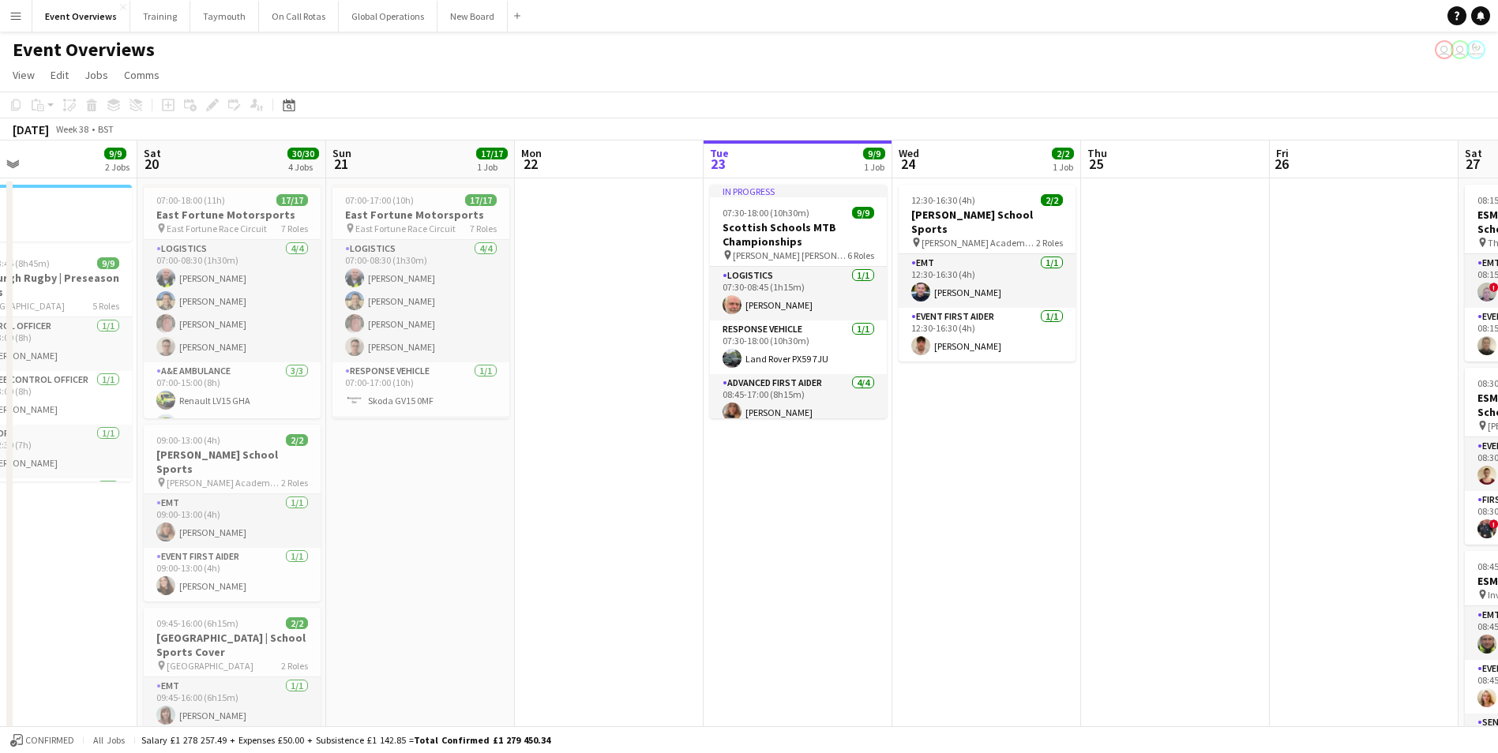
drag, startPoint x: 481, startPoint y: 546, endPoint x: 884, endPoint y: 517, distance: 404.6
click at [884, 517] on app-calendar-viewport "Wed 17 Thu 18 Fri 19 9/9 2 Jobs Sat 20 30/30 4 Jobs Sun 21 17/17 1 Job Mon 22 T…" at bounding box center [749, 600] width 1498 height 918
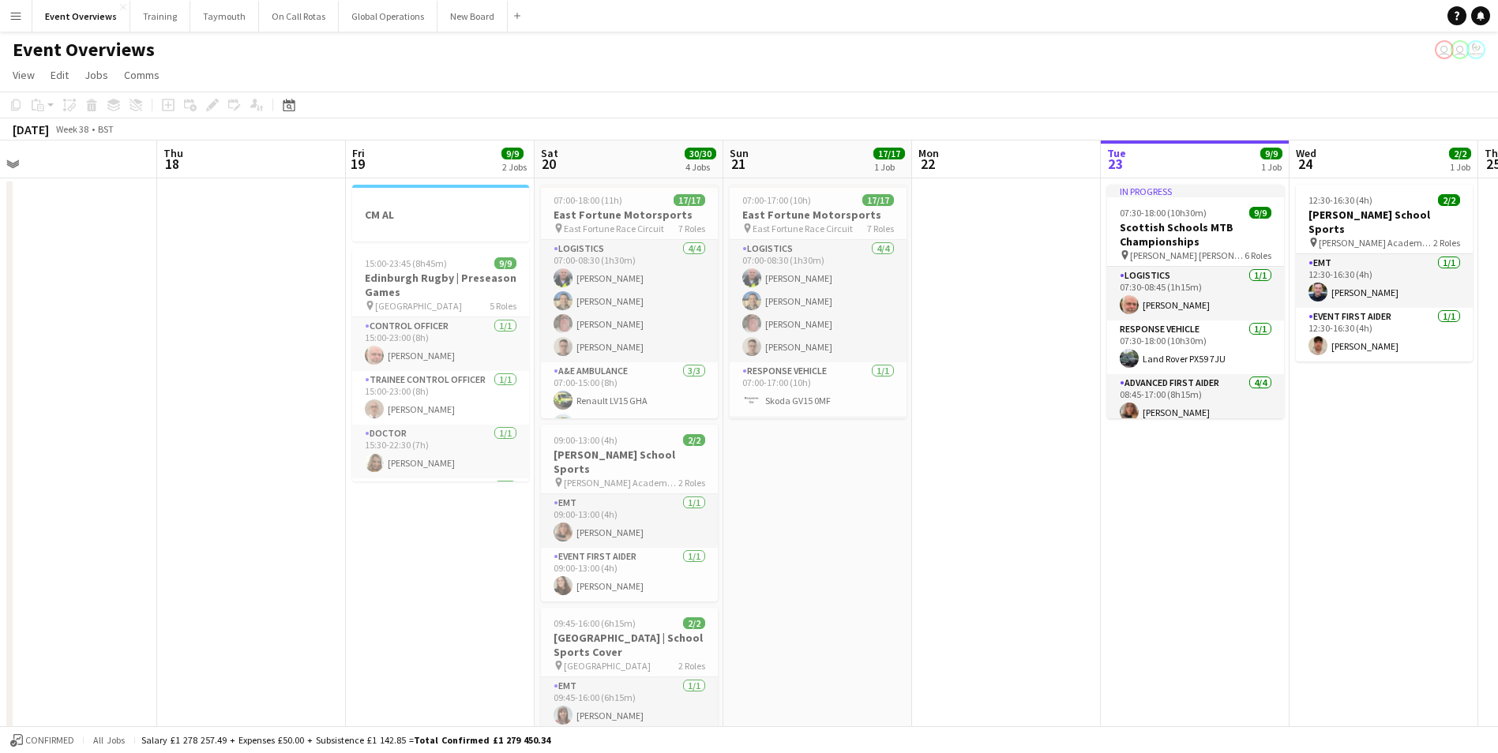
scroll to position [0, 404]
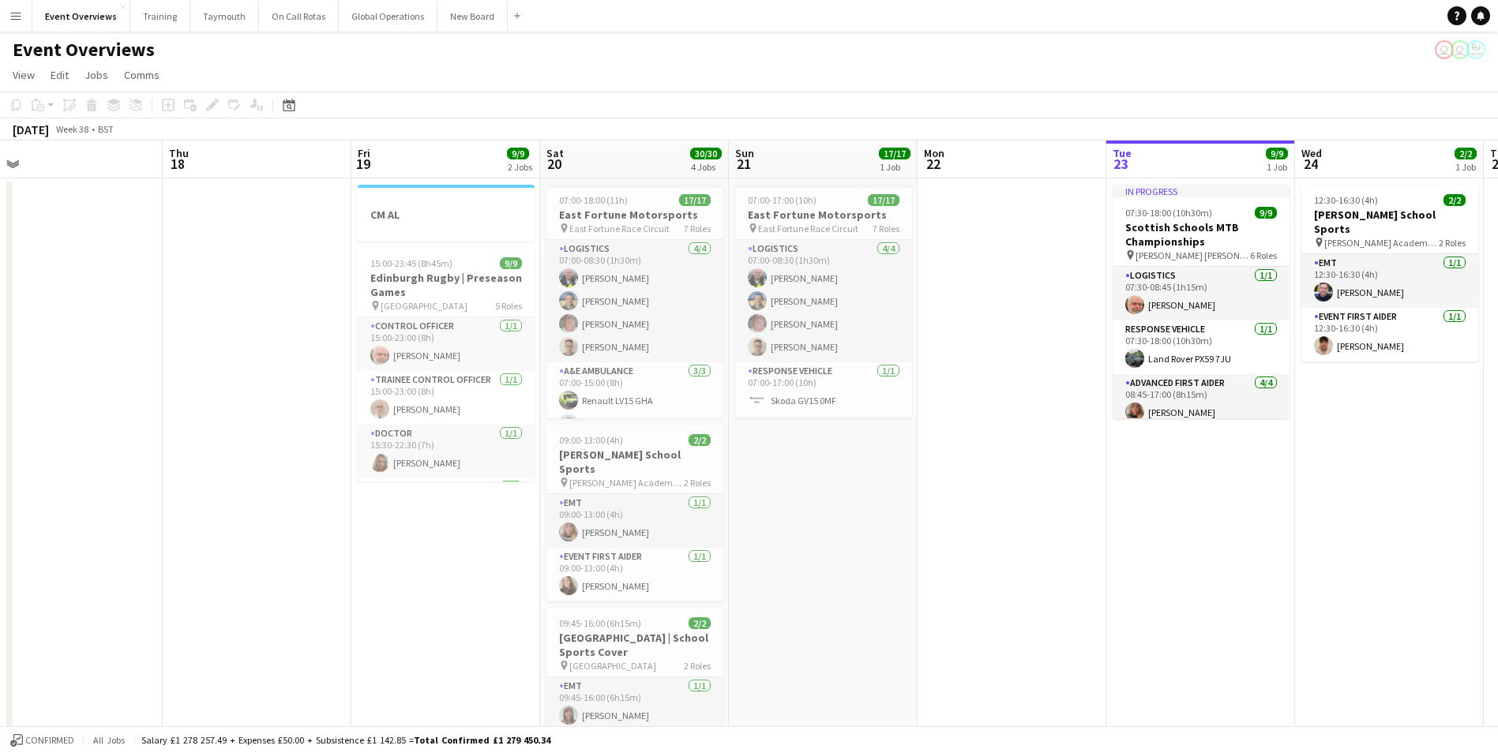
drag, startPoint x: 578, startPoint y: 542, endPoint x: 981, endPoint y: 493, distance: 405.8
click at [981, 493] on app-calendar-viewport "Mon 15 Tue 16 Wed 17 Thu 18 Fri 19 9/9 2 Jobs Sat 20 30/30 4 Jobs Sun 21 17/17 …" at bounding box center [749, 600] width 1498 height 918
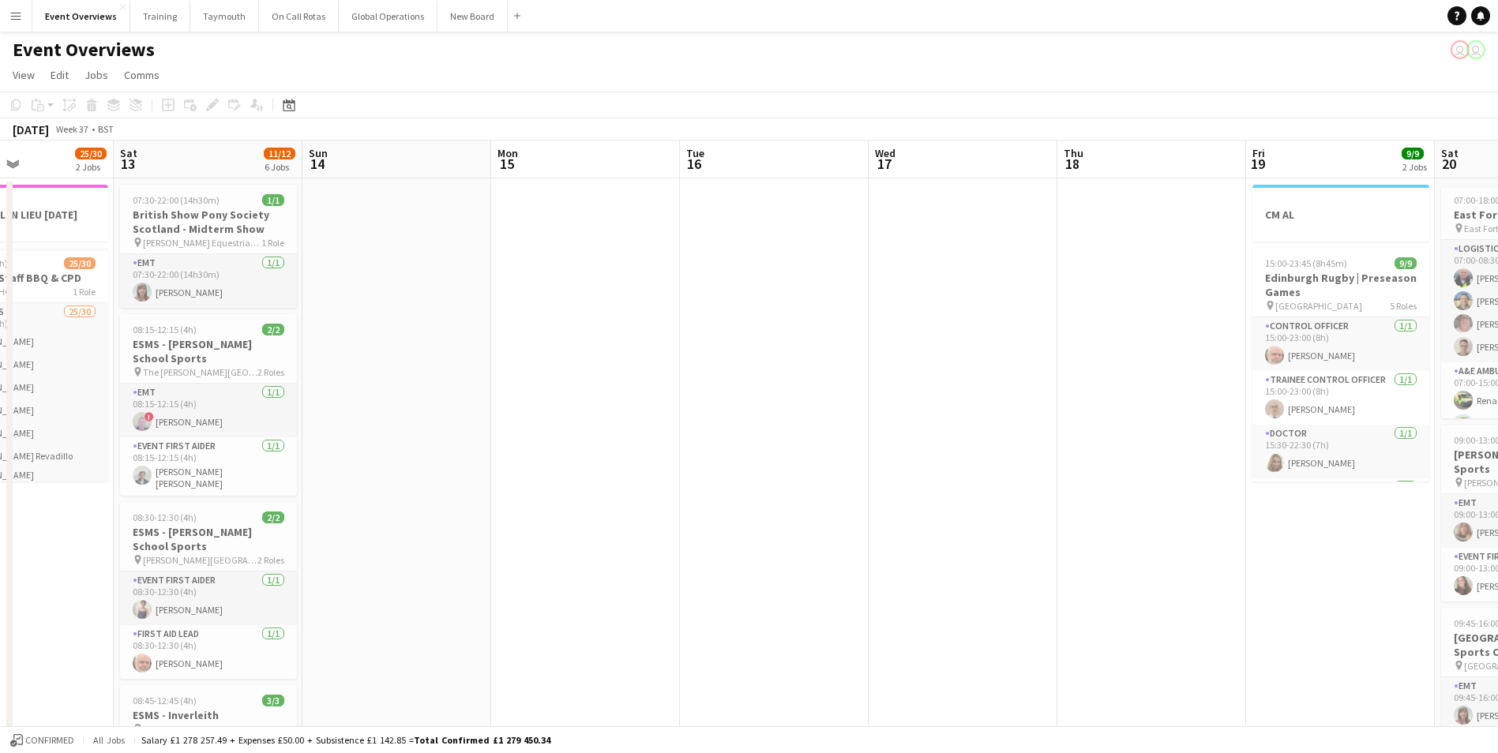
drag, startPoint x: 345, startPoint y: 614, endPoint x: 1240, endPoint y: 586, distance: 895.1
click at [1240, 586] on app-calendar-viewport "Wed 10 3/3 1 Job Thu 11 3/3 1 Job Fri 12 25/30 2 Jobs Sat 13 11/12 6 Jobs Sun 1…" at bounding box center [749, 722] width 1498 height 1162
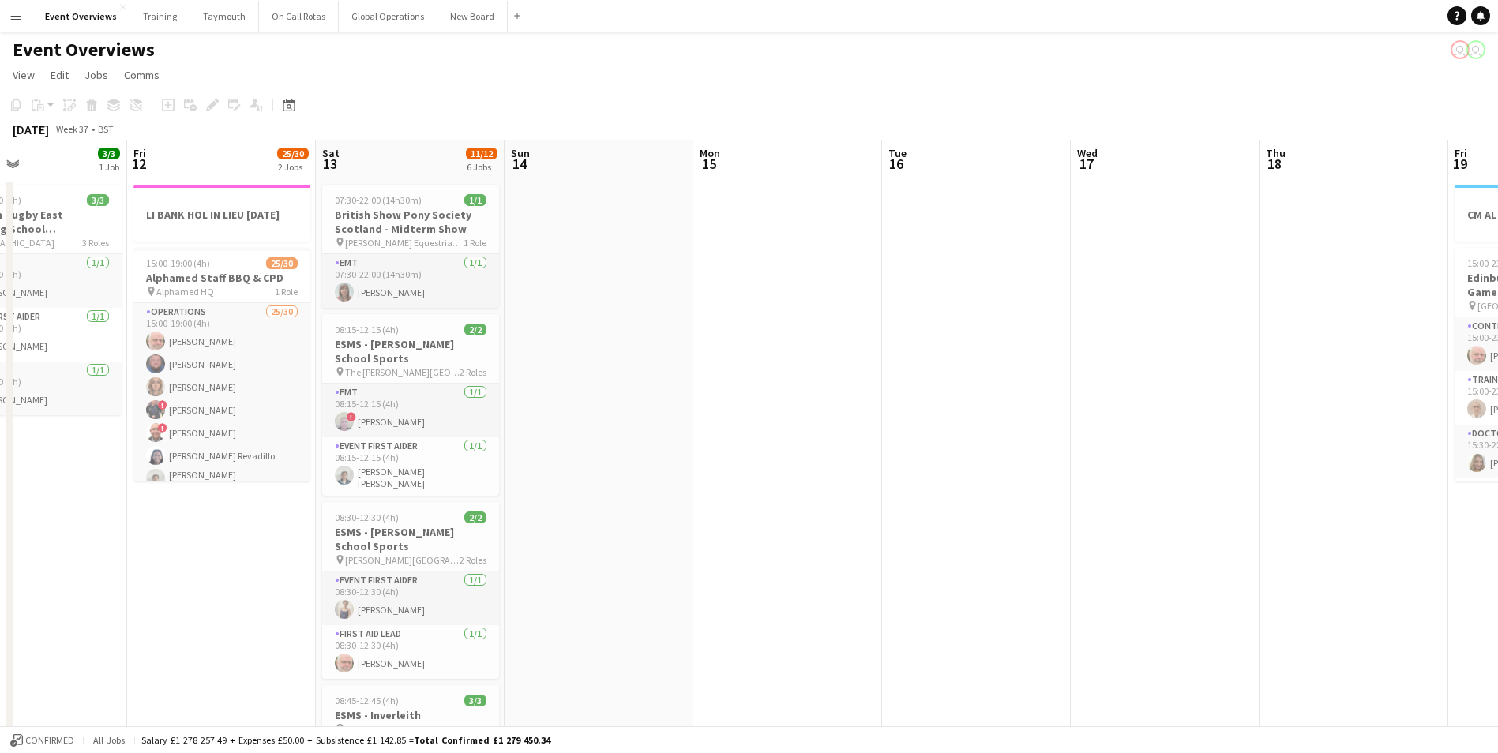
scroll to position [0, 417]
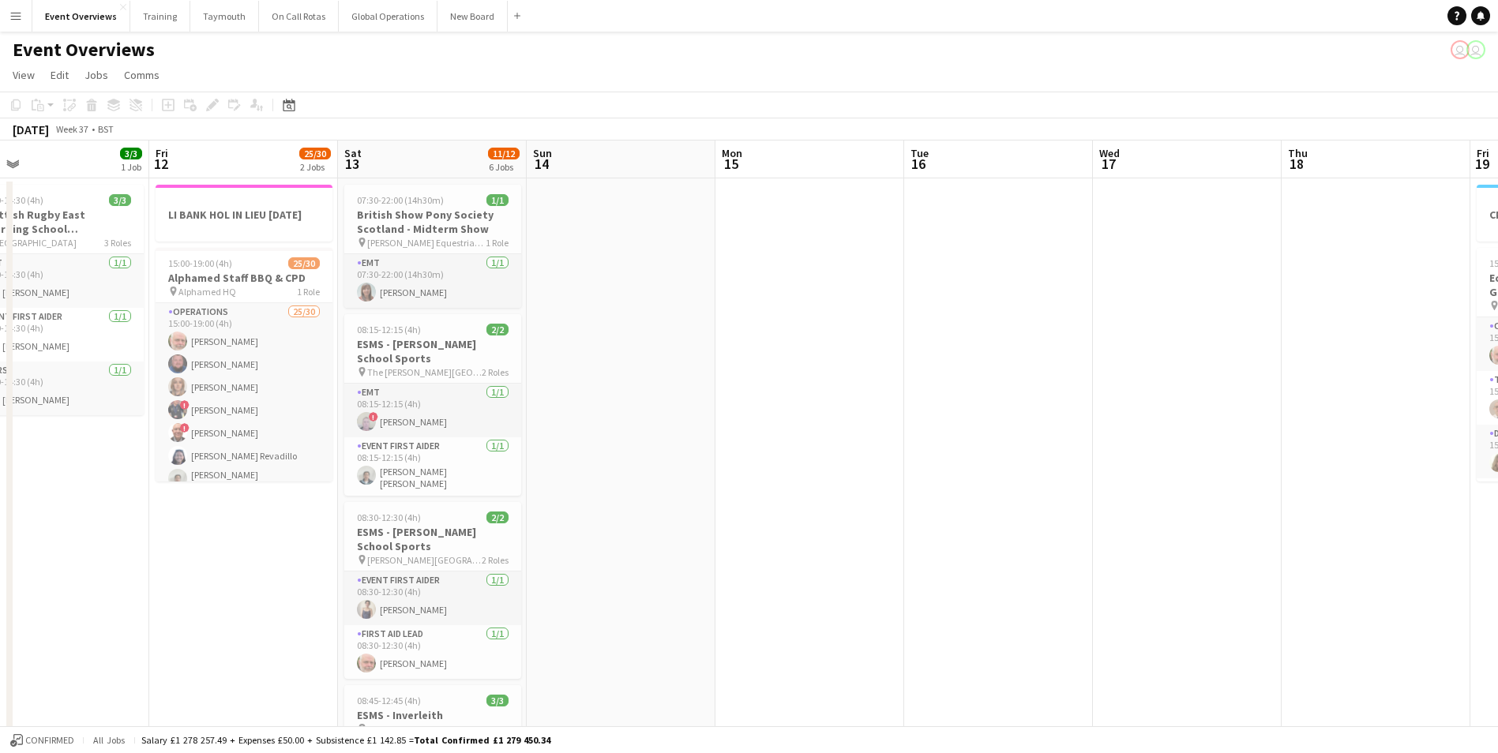
drag, startPoint x: 671, startPoint y: 562, endPoint x: 1083, endPoint y: 546, distance: 412.5
click at [1084, 546] on app-calendar-viewport "Tue 9 4/4 2 Jobs Wed 10 3/3 1 Job Thu 11 3/3 1 Job Fri 12 25/30 2 Jobs Sat 13 1…" at bounding box center [749, 722] width 1498 height 1162
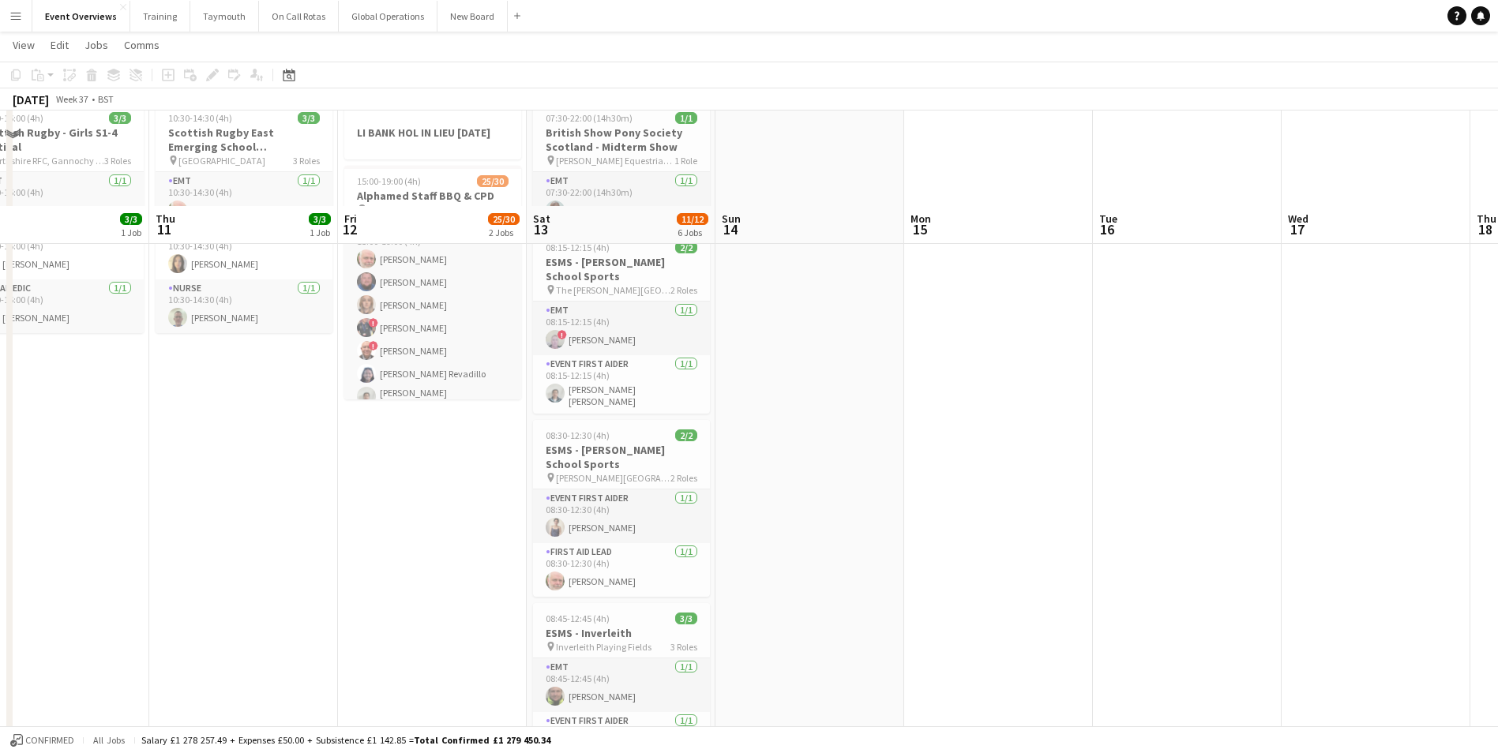
scroll to position [0, 0]
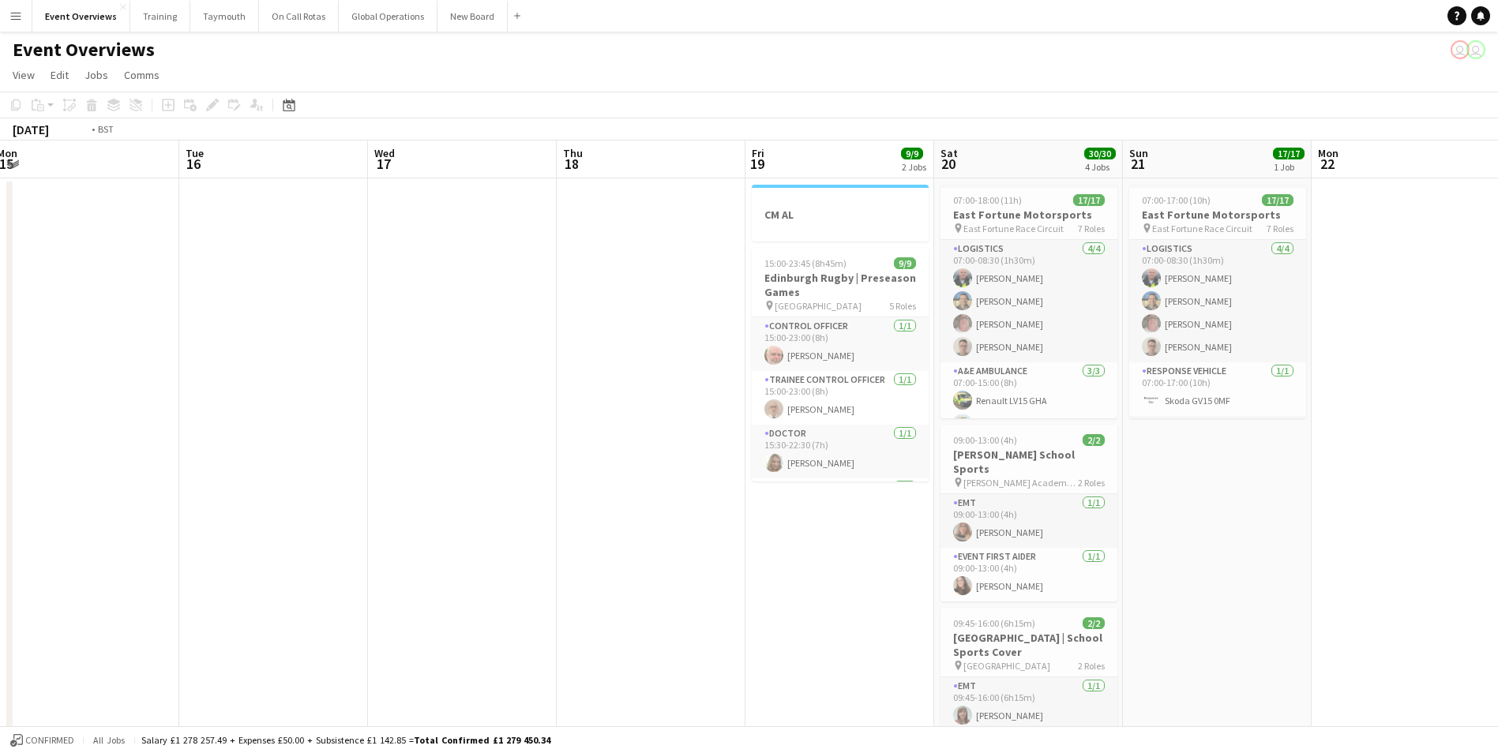
drag, startPoint x: 1027, startPoint y: 498, endPoint x: 93, endPoint y: 506, distance: 933.4
click at [93, 506] on app-calendar-viewport "Fri 12 25/30 2 Jobs Sat 13 11/12 6 Jobs Sun 14 Mon 15 Tue 16 Wed 17 Thu 18 Fri …" at bounding box center [749, 722] width 1498 height 1162
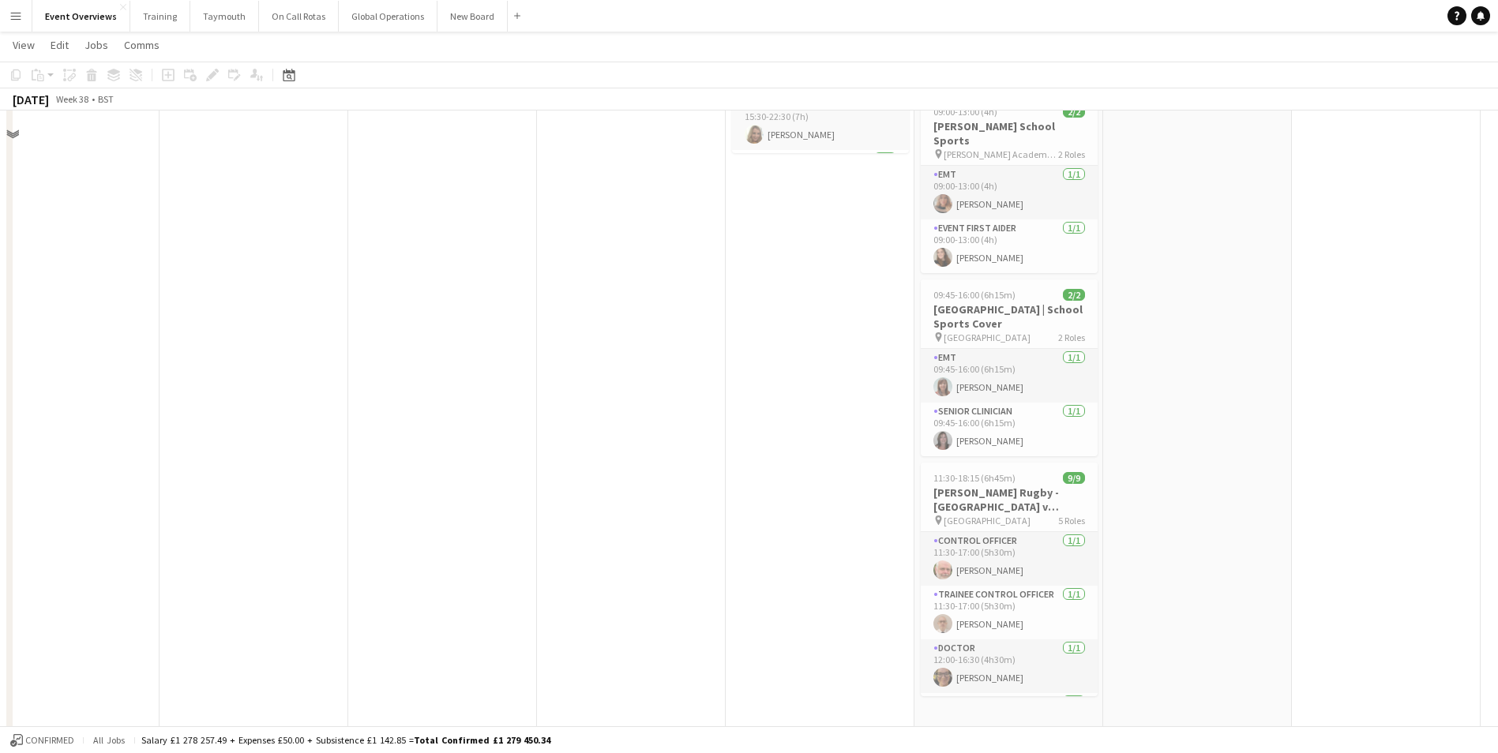
scroll to position [158, 0]
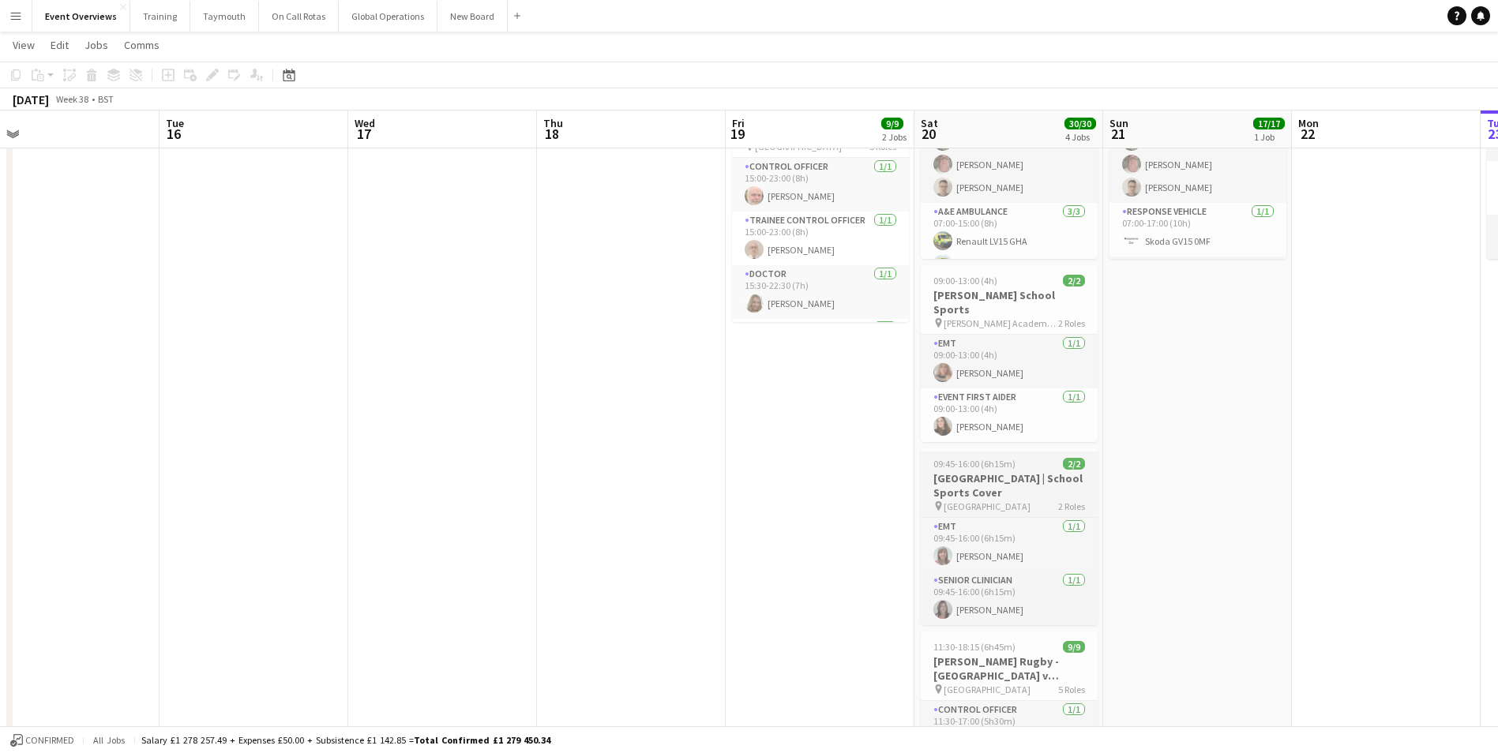
click at [969, 478] on h3 "[GEOGRAPHIC_DATA] | School Sports Cover" at bounding box center [1009, 485] width 177 height 28
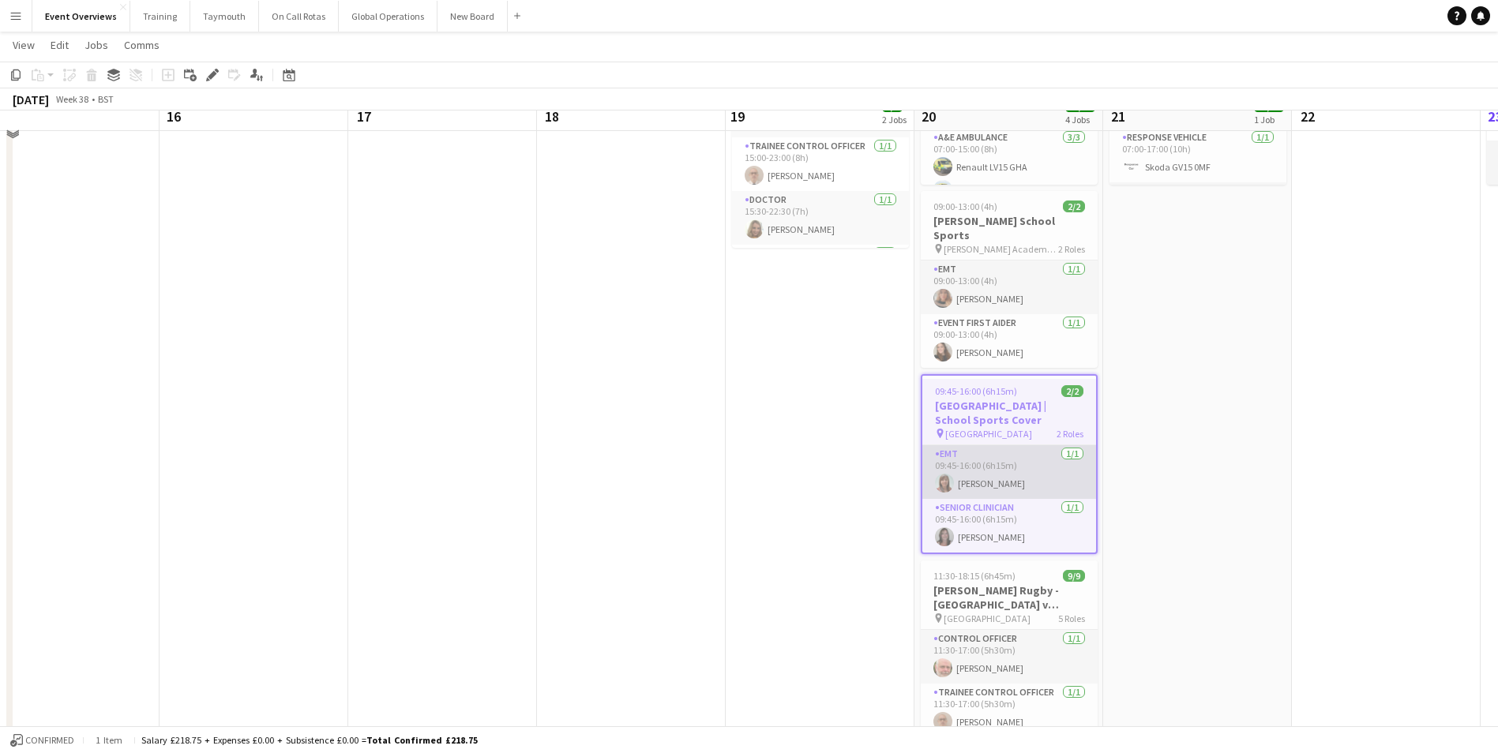
scroll to position [237, 0]
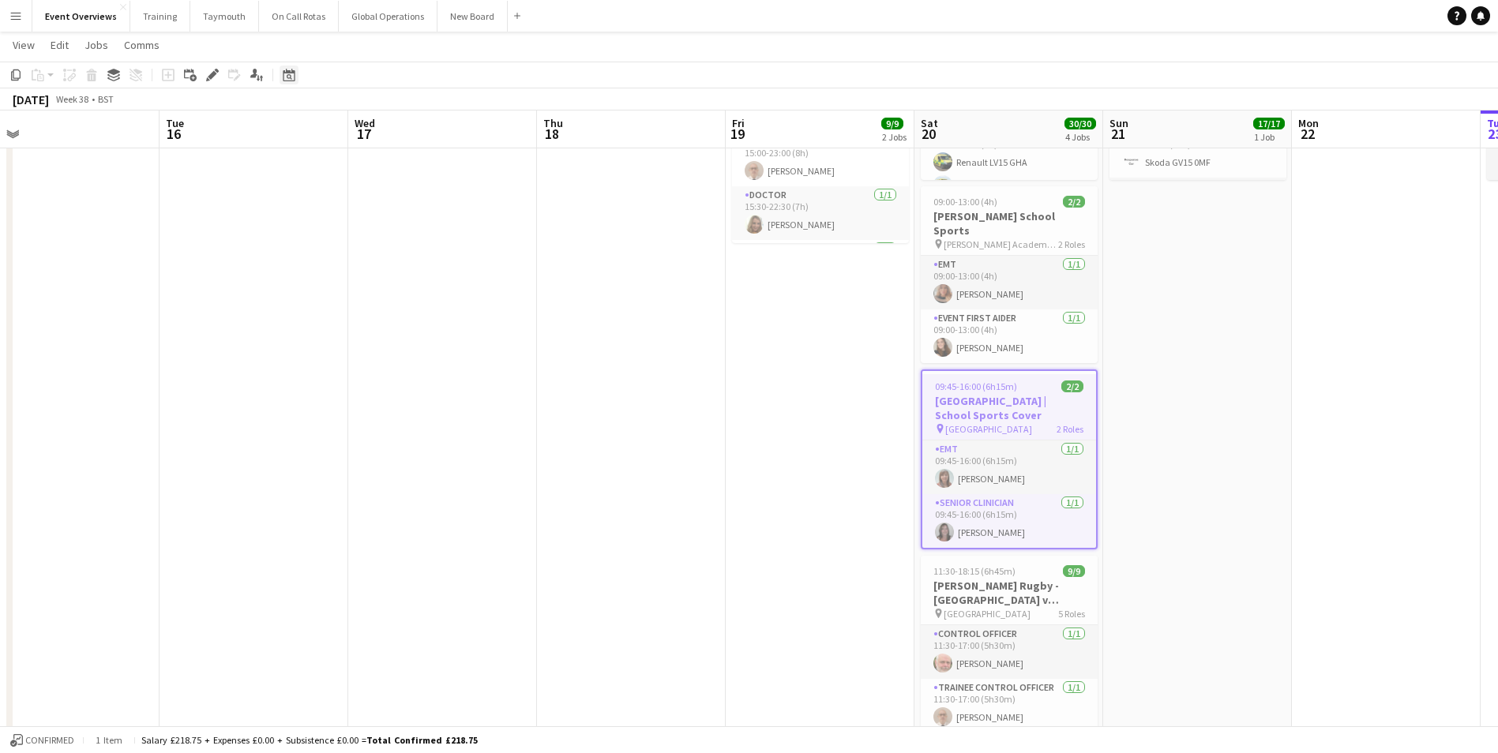
click at [287, 76] on icon at bounding box center [290, 77] width 6 height 6
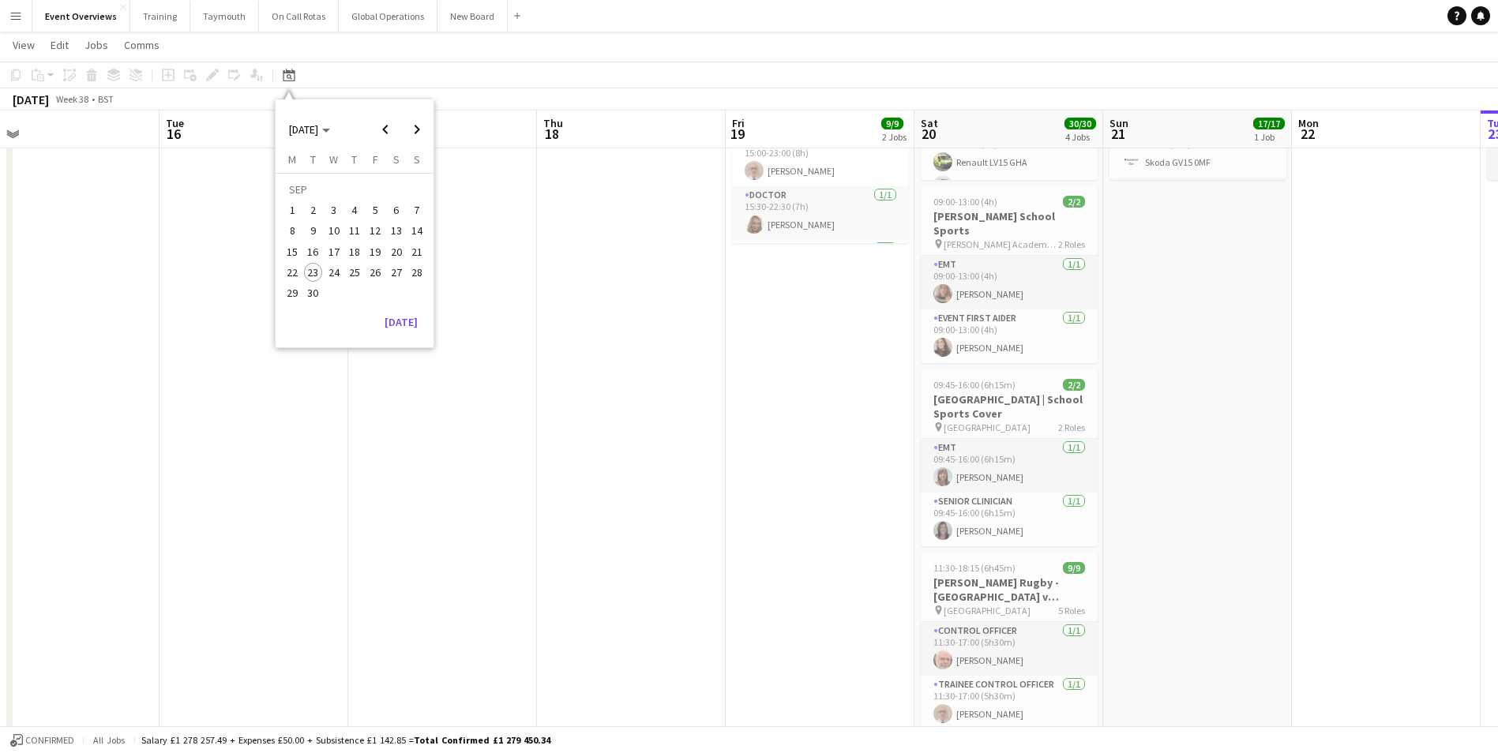
click at [306, 208] on span "2" at bounding box center [313, 210] width 19 height 19
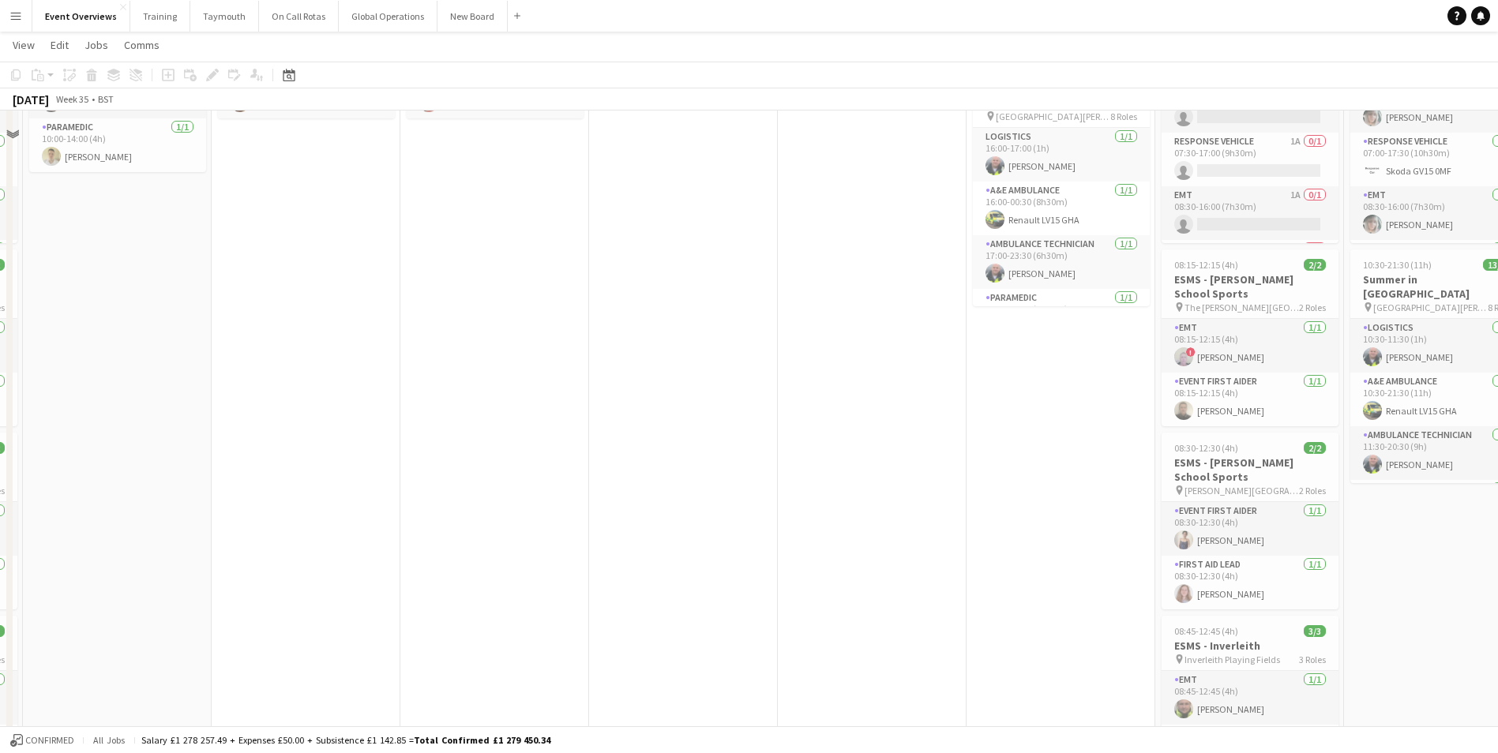
scroll to position [0, 0]
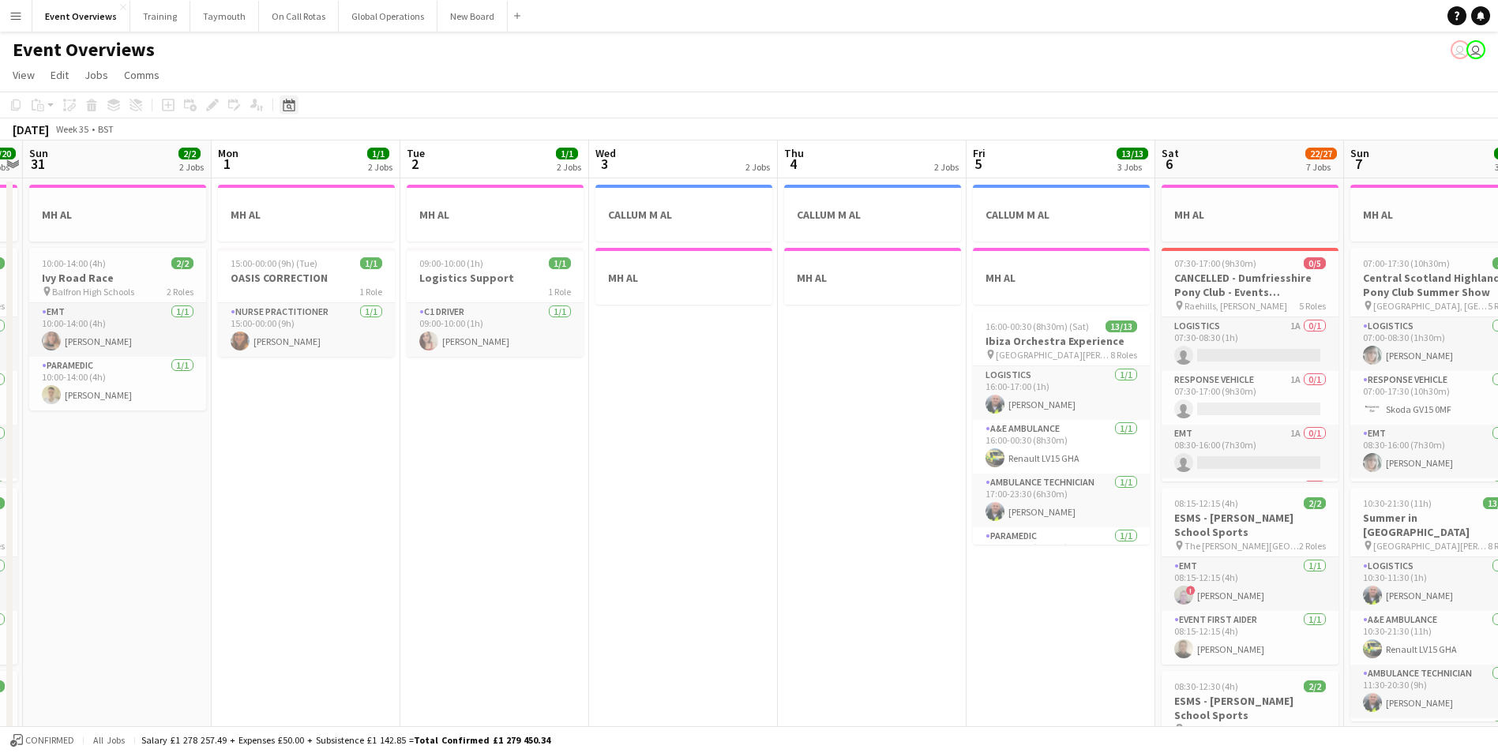
click at [285, 106] on icon "Date picker" at bounding box center [289, 105] width 13 height 13
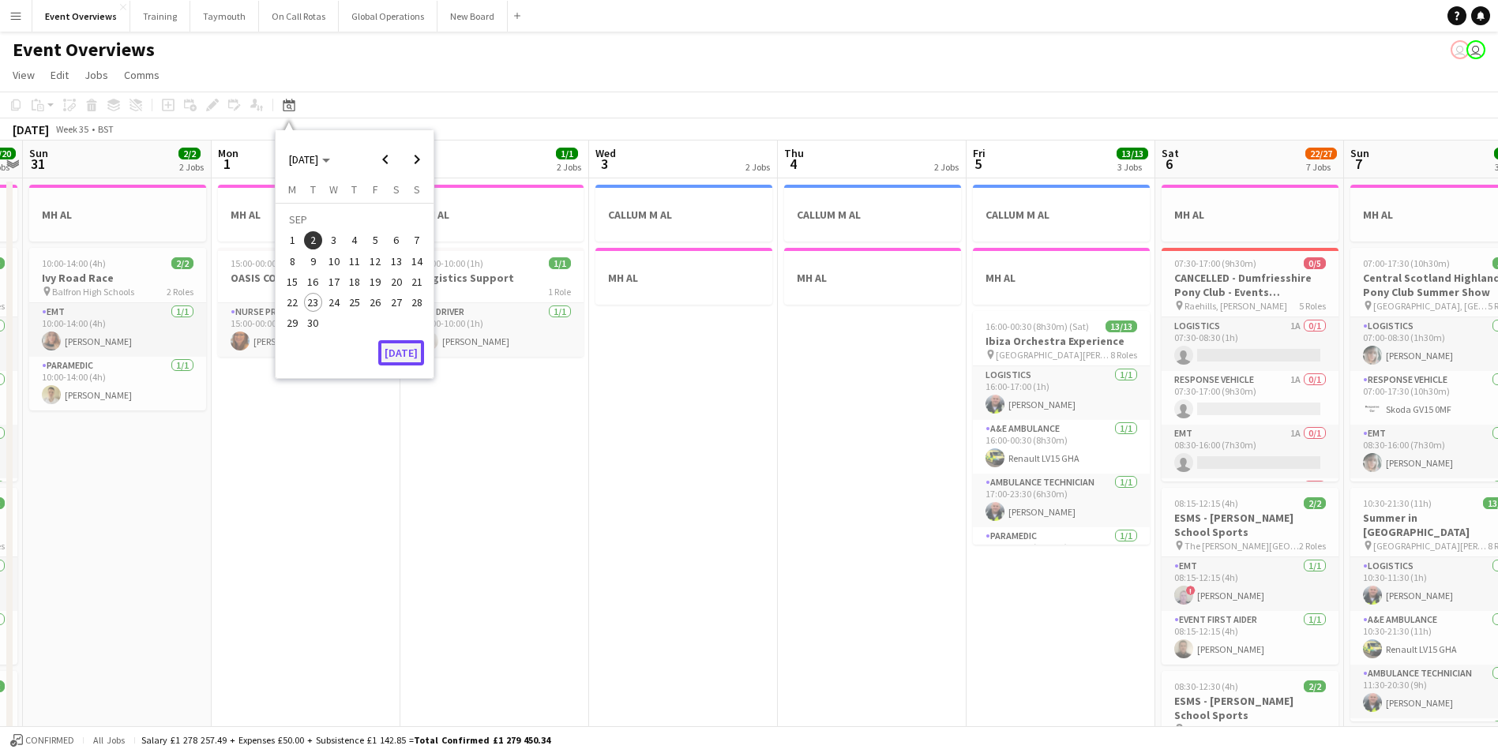
click at [404, 349] on button "[DATE]" at bounding box center [401, 352] width 46 height 25
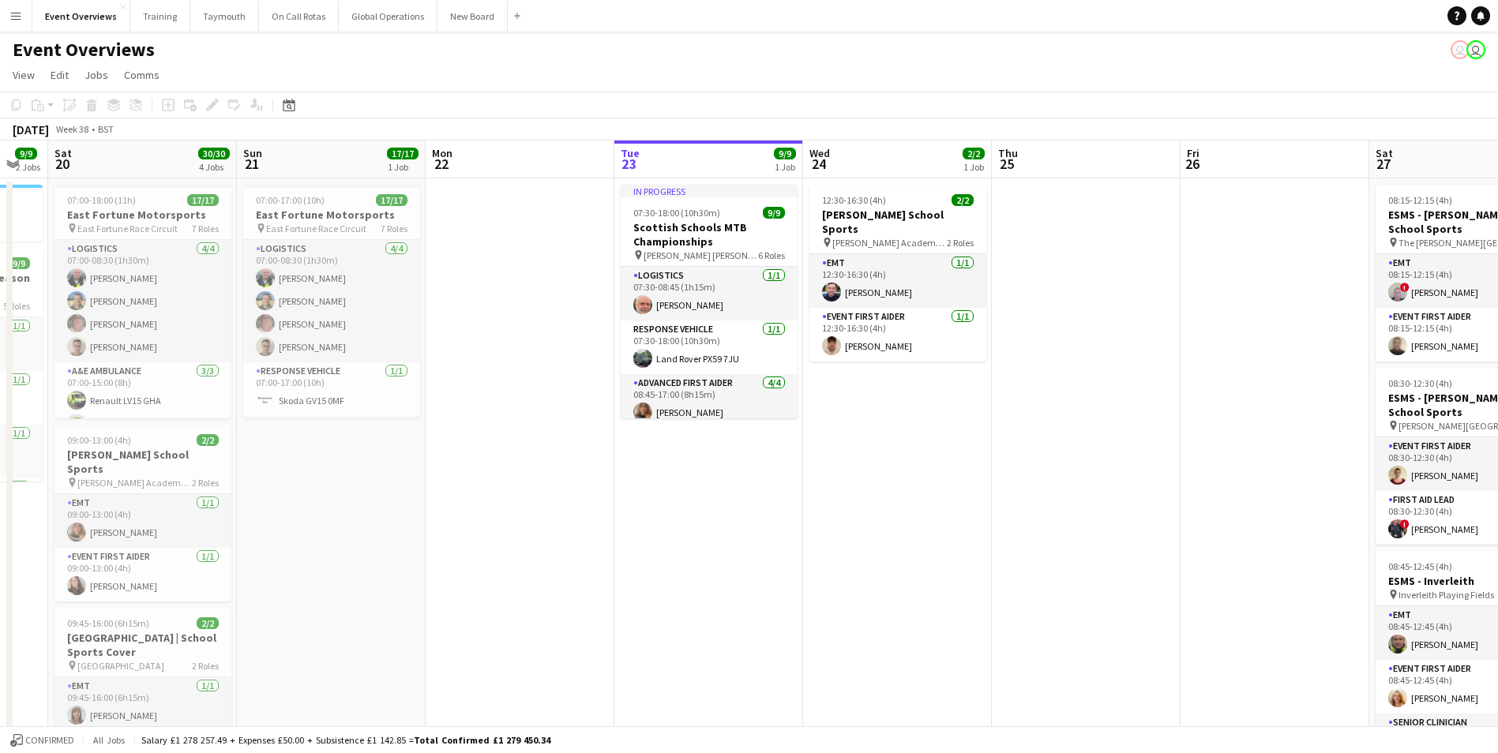
scroll to position [0, 374]
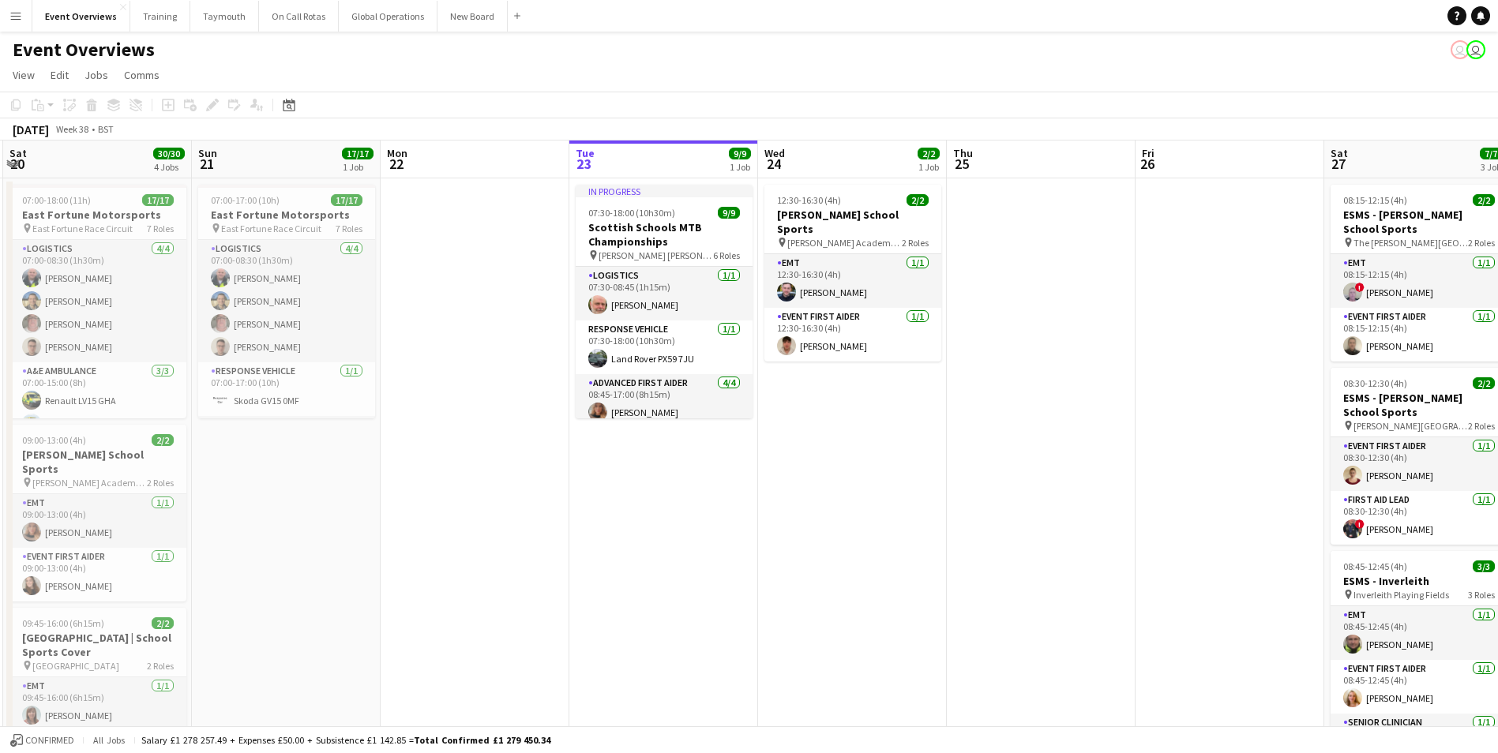
drag, startPoint x: 659, startPoint y: 625, endPoint x: 772, endPoint y: 620, distance: 113.8
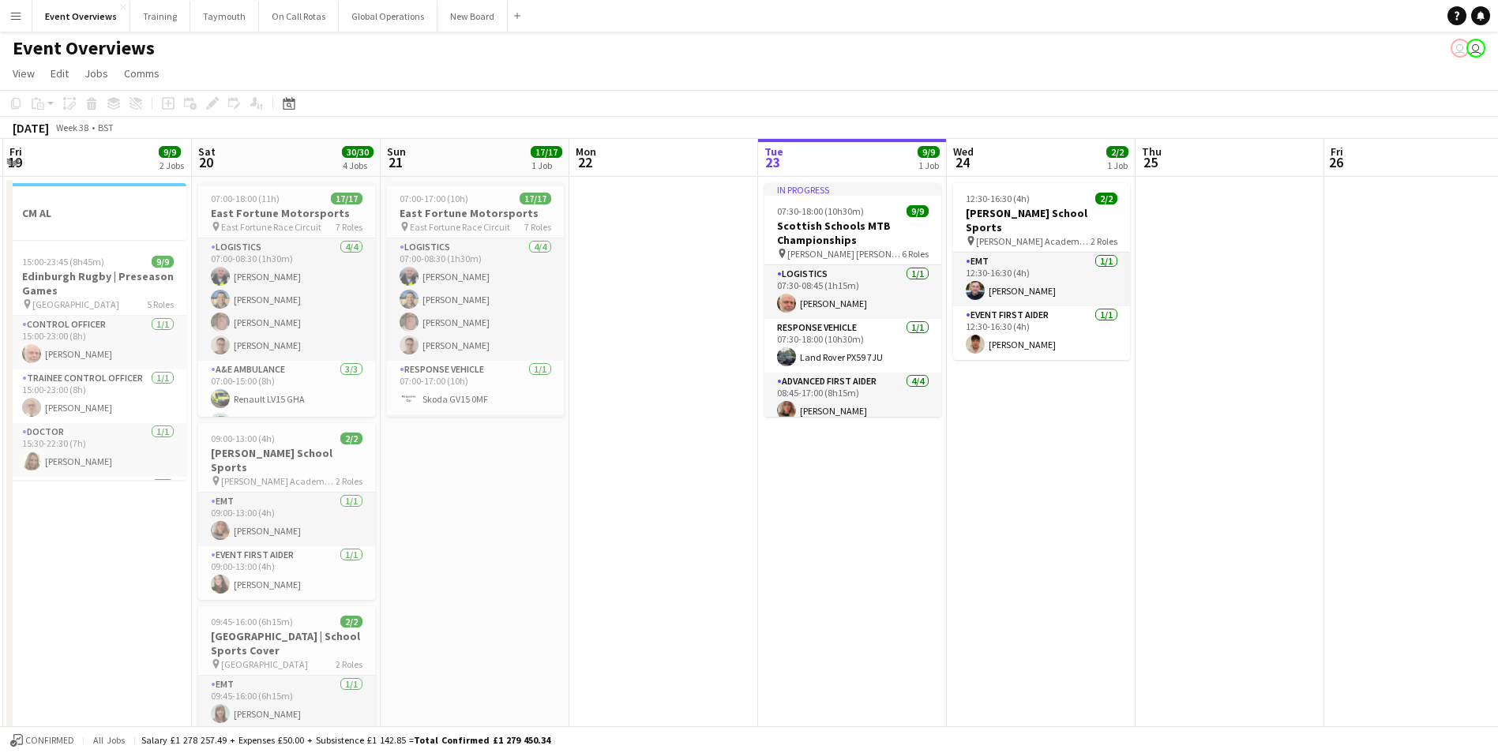
scroll to position [0, 0]
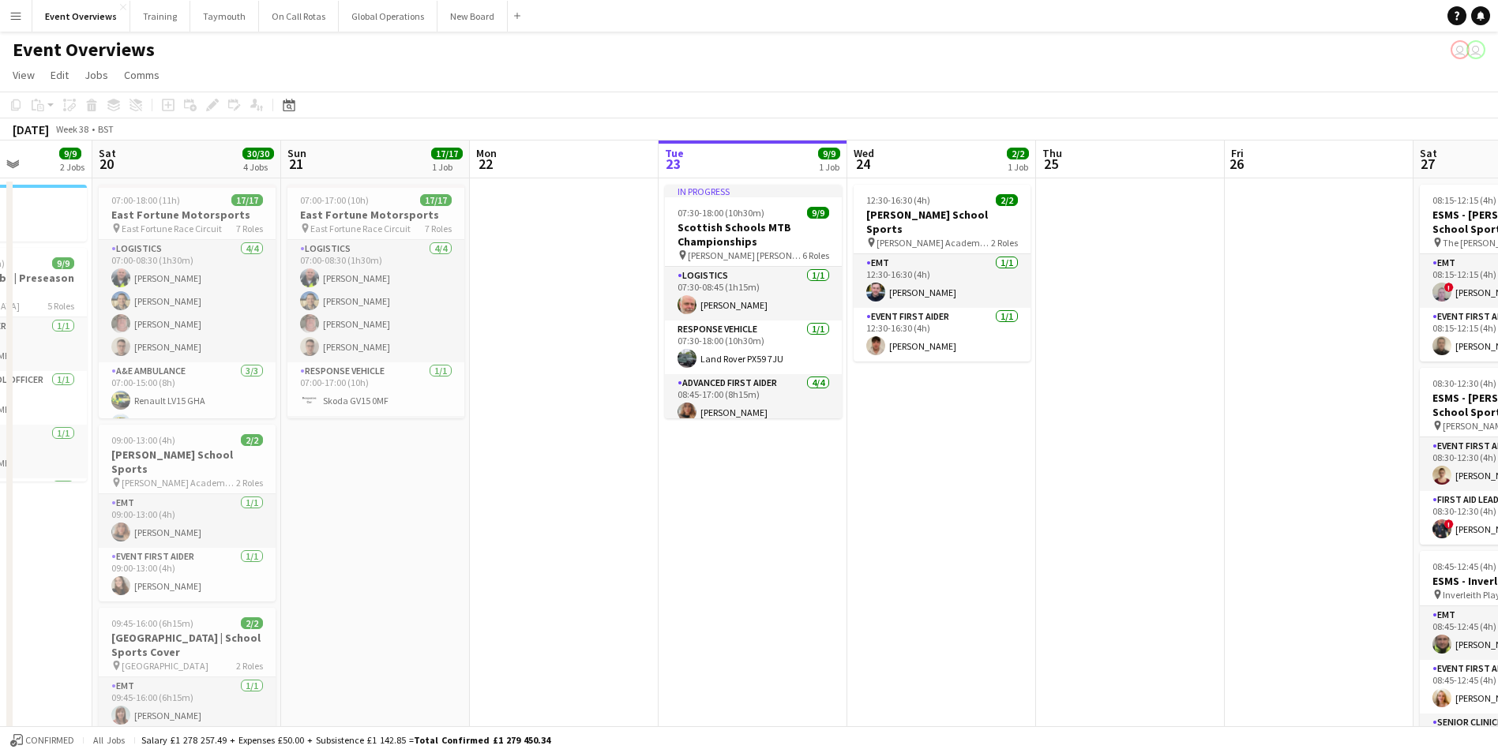
drag, startPoint x: 981, startPoint y: 514, endPoint x: 689, endPoint y: 569, distance: 297.4
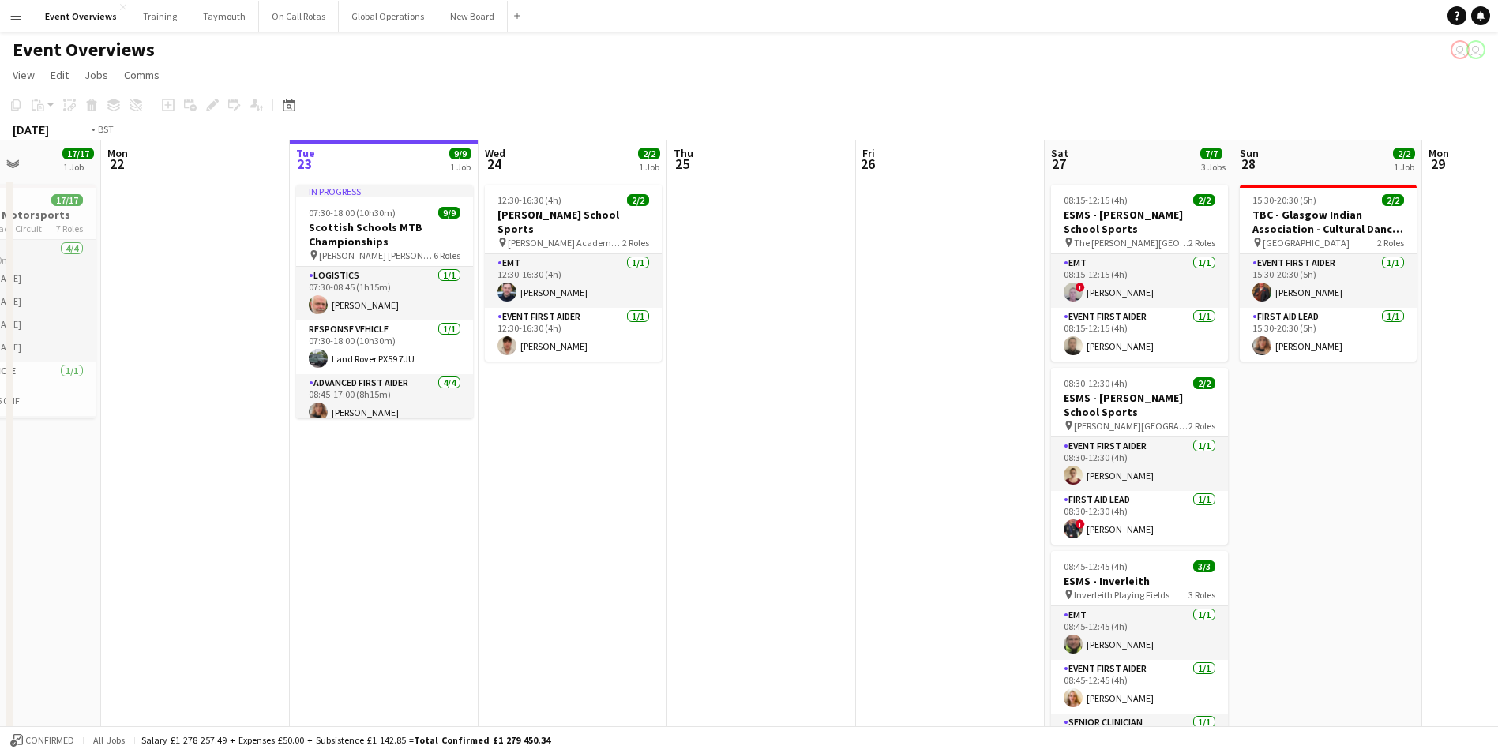
scroll to position [0, 580]
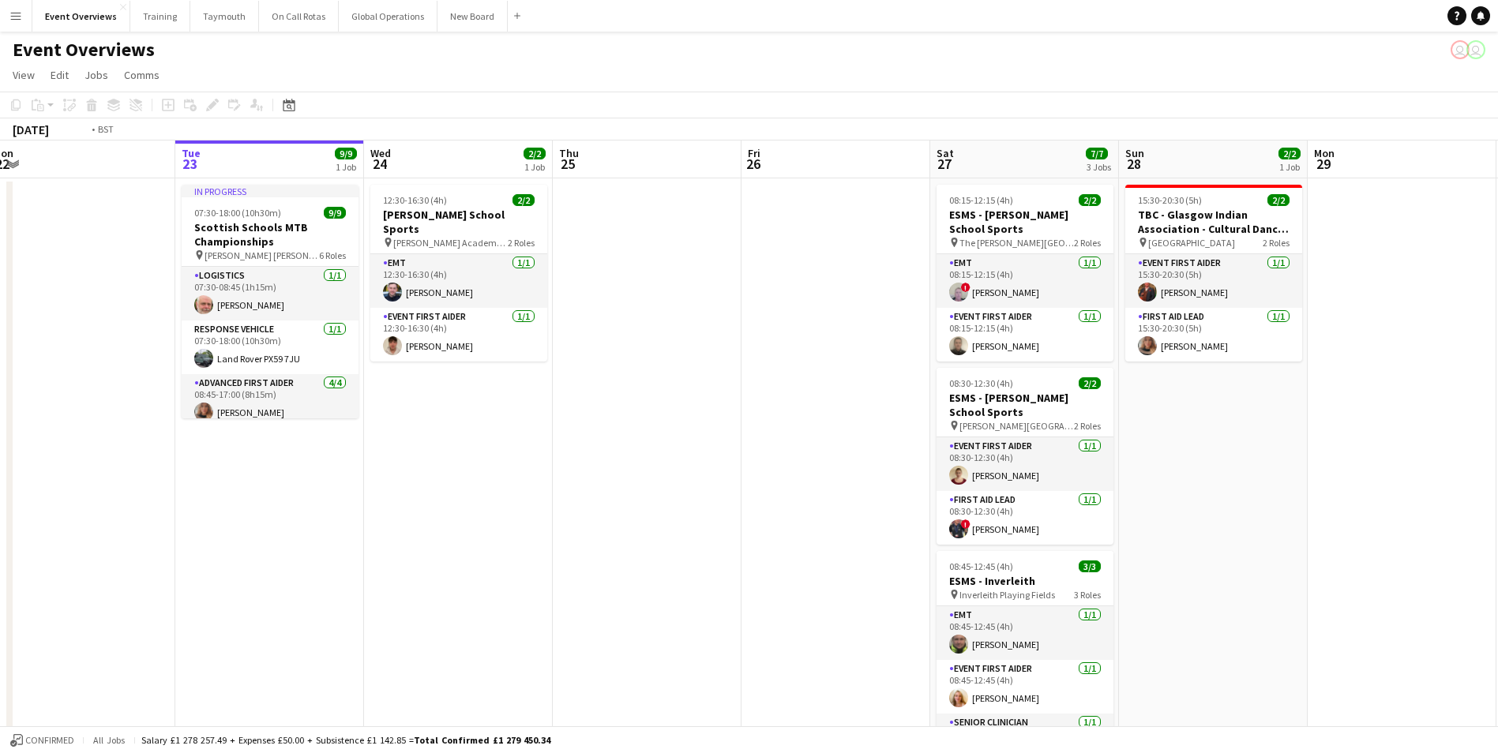
drag, startPoint x: 921, startPoint y: 542, endPoint x: 630, endPoint y: 547, distance: 290.6
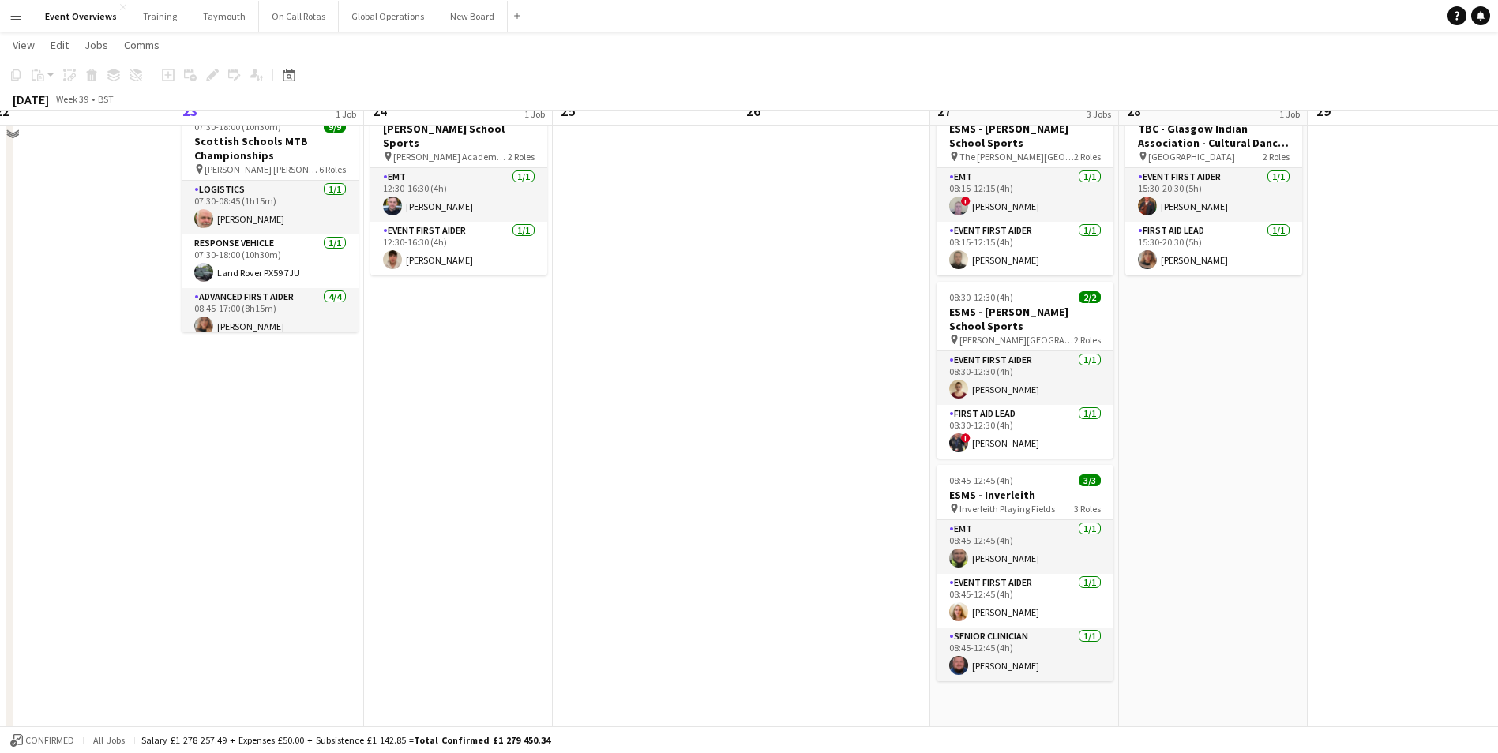
scroll to position [0, 0]
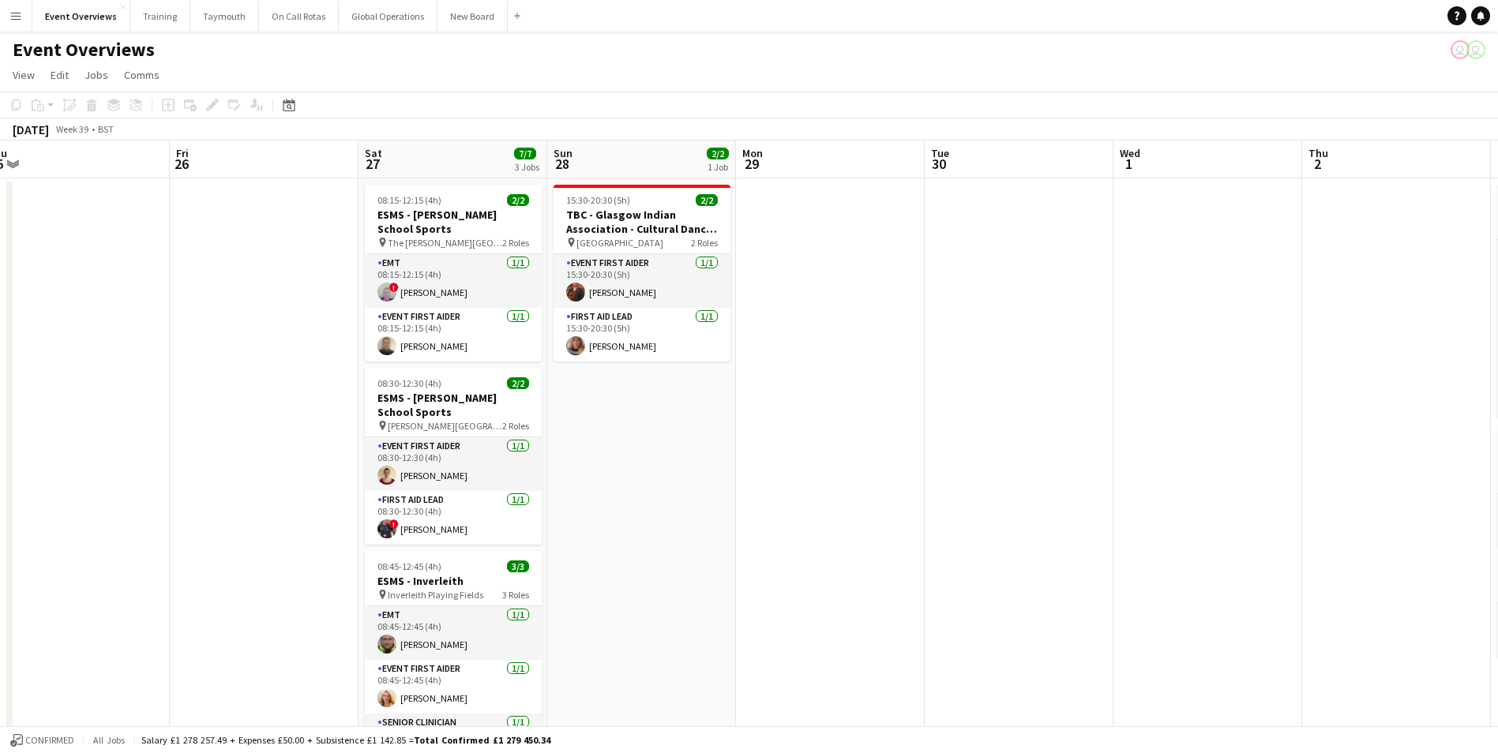
drag, startPoint x: 1271, startPoint y: 439, endPoint x: 699, endPoint y: 488, distance: 574.6
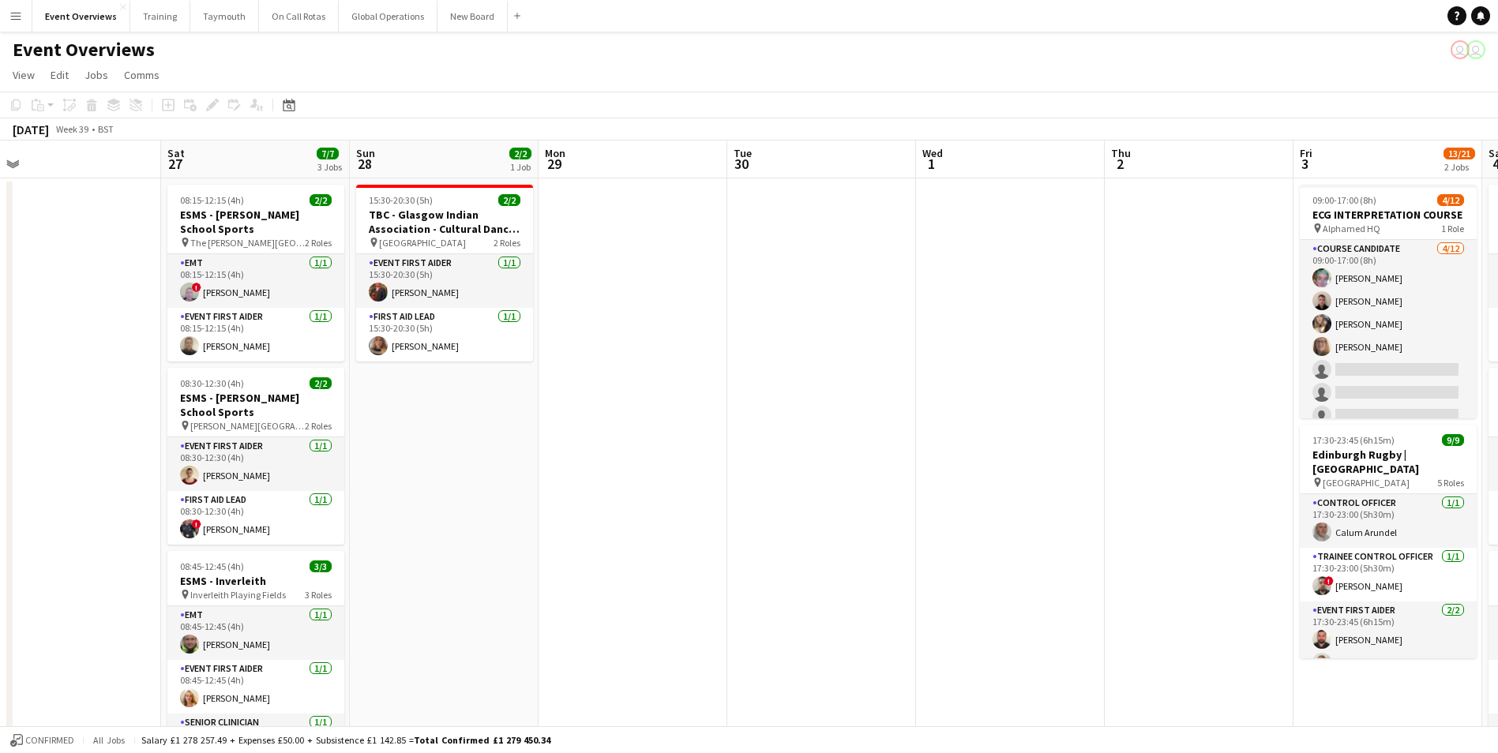
scroll to position [0, 632]
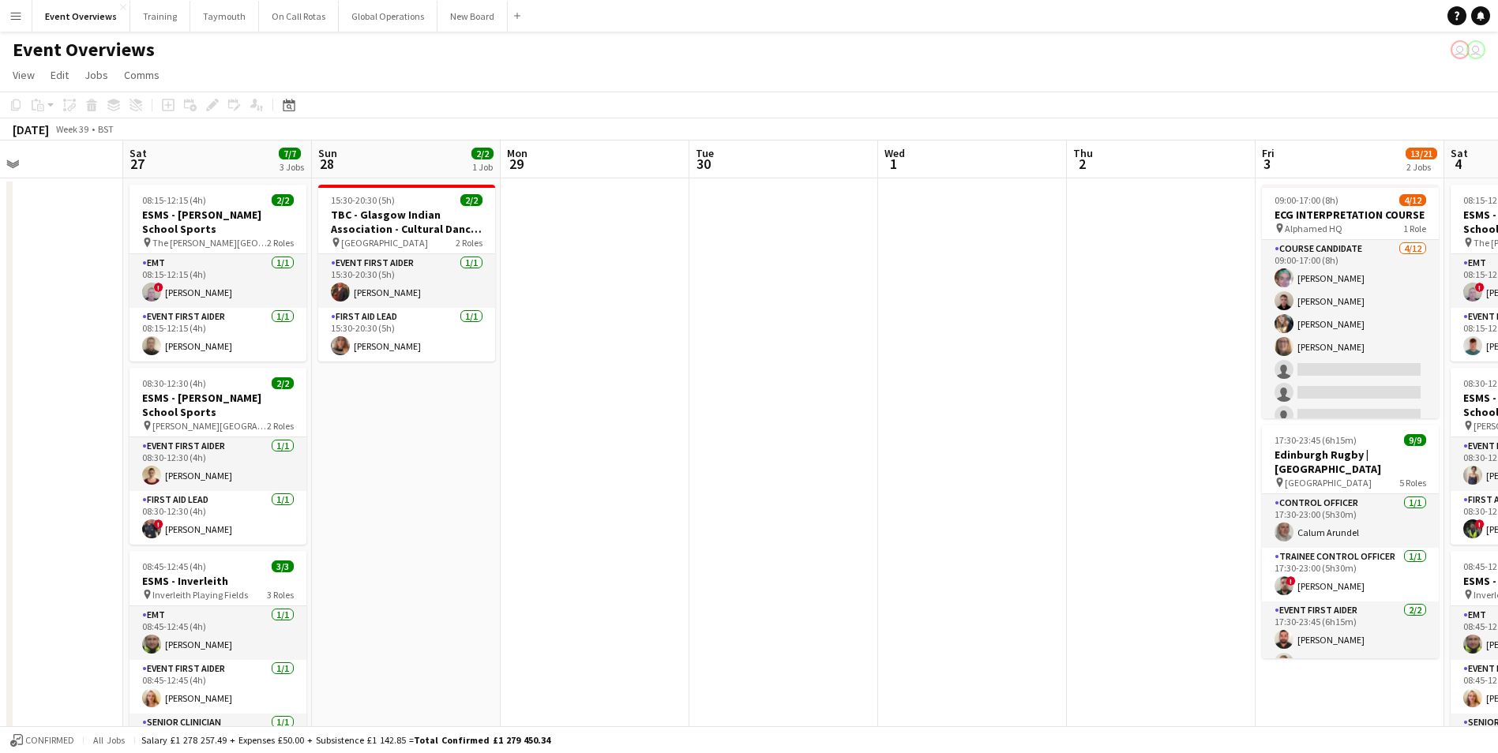
drag, startPoint x: 1052, startPoint y: 443, endPoint x: 484, endPoint y: 473, distance: 568.6
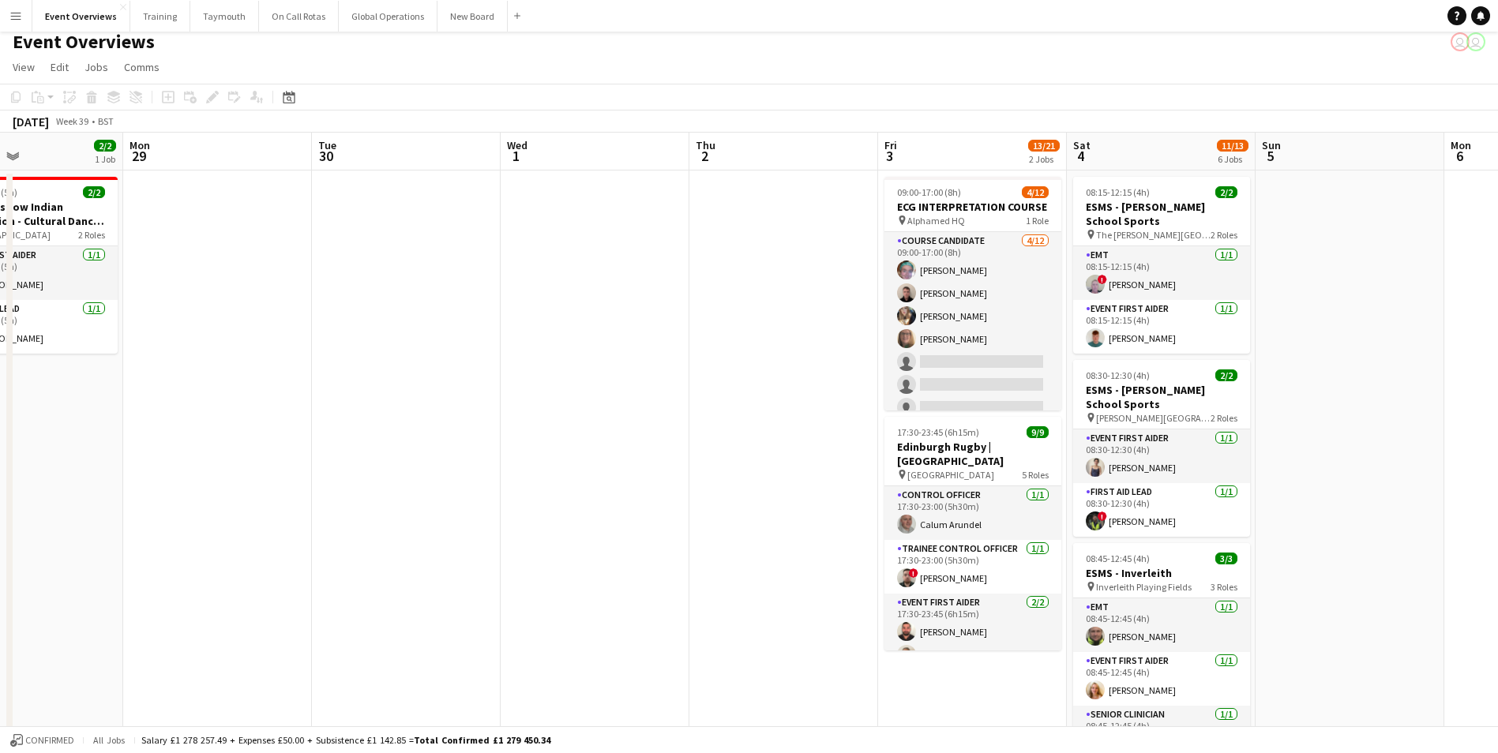
scroll to position [0, 0]
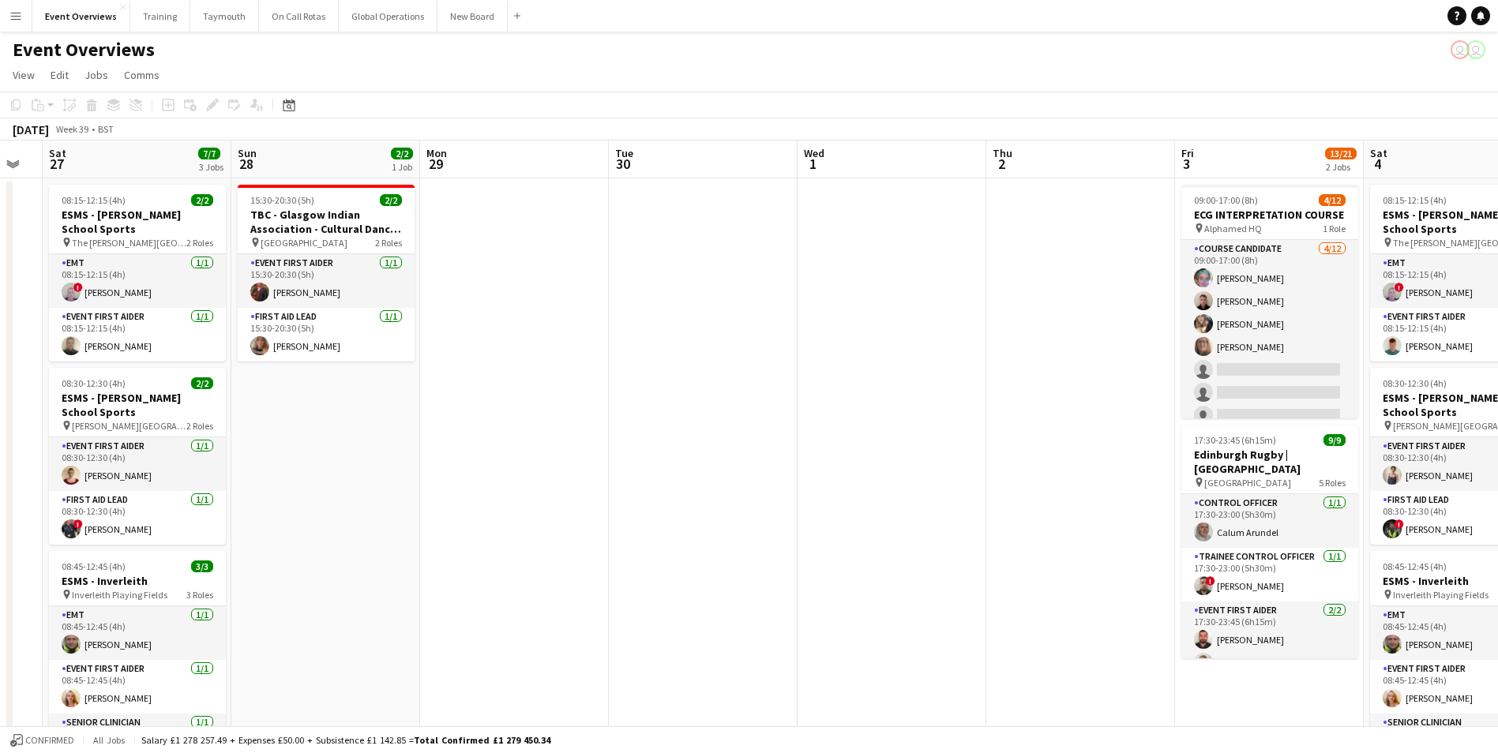
drag, startPoint x: 388, startPoint y: 482, endPoint x: 747, endPoint y: 474, distance: 359.4
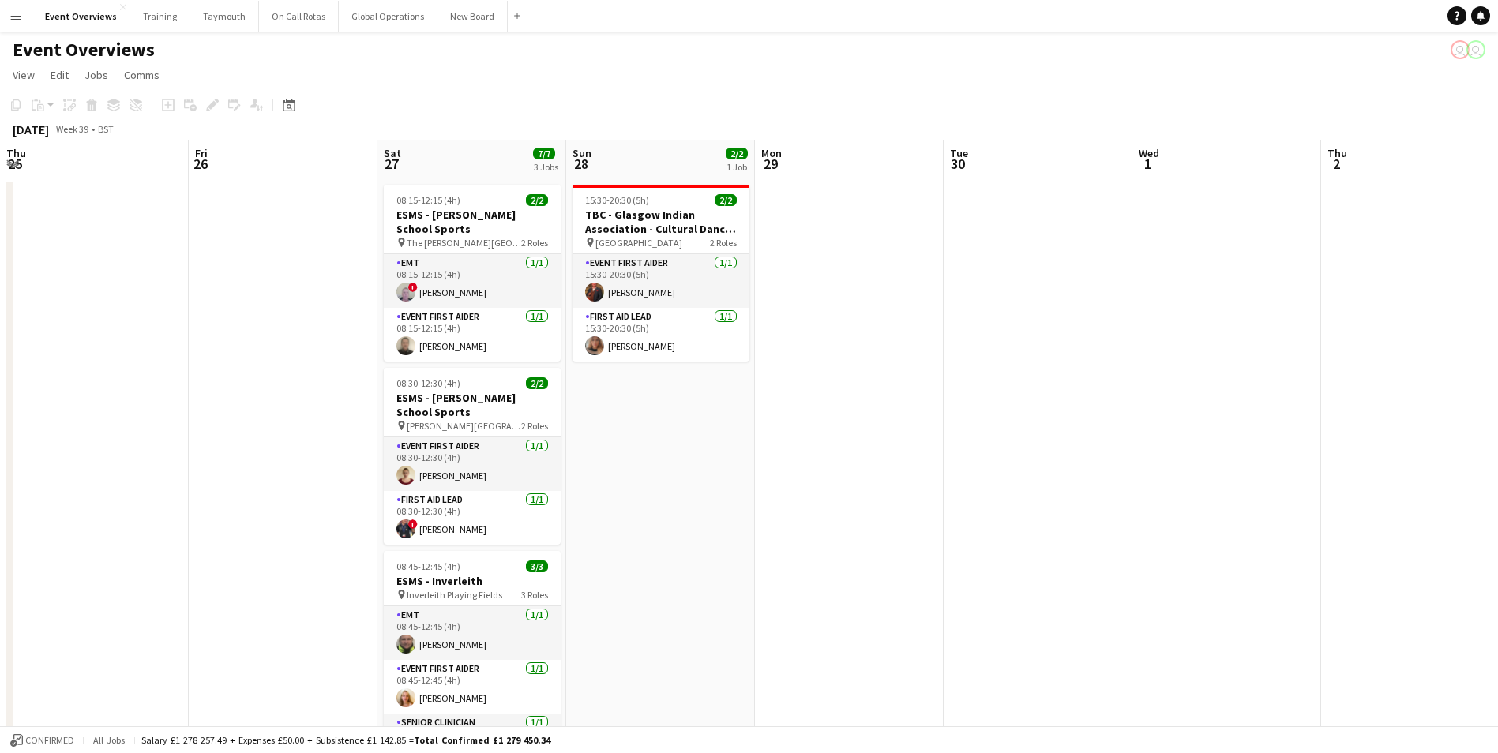
drag, startPoint x: 602, startPoint y: 508, endPoint x: 1013, endPoint y: 448, distance: 415.8
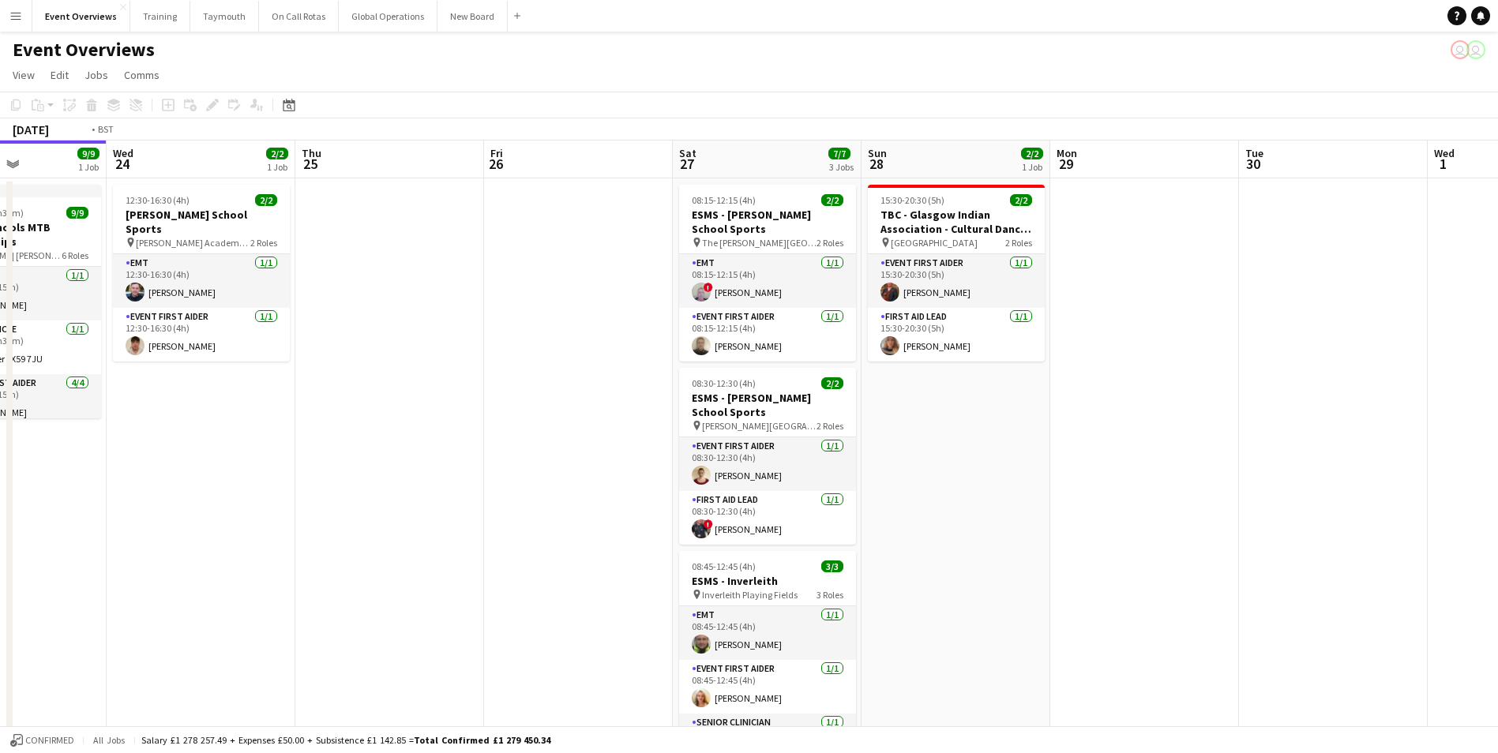
drag, startPoint x: 451, startPoint y: 524, endPoint x: 732, endPoint y: 525, distance: 281.1
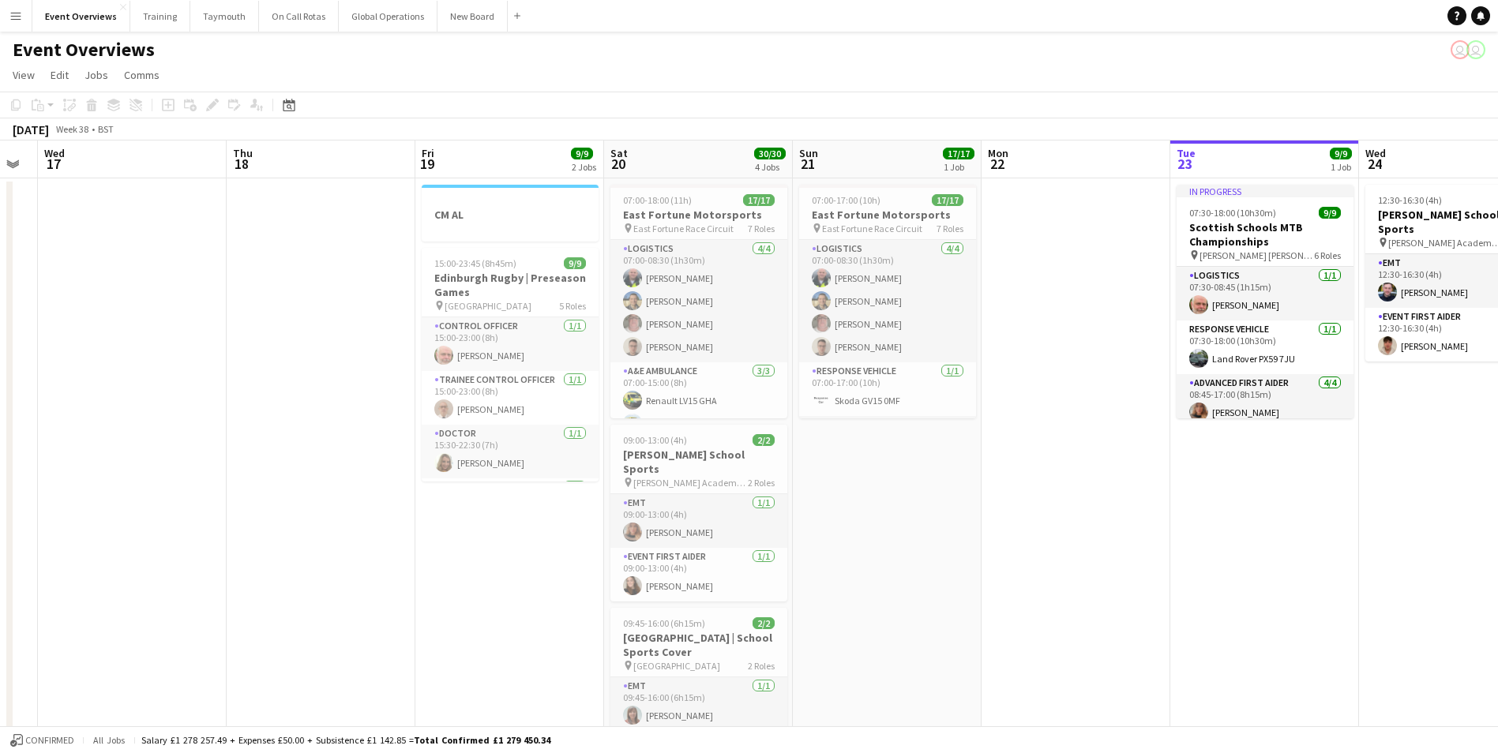
drag, startPoint x: 314, startPoint y: 591, endPoint x: 1039, endPoint y: 506, distance: 729.9
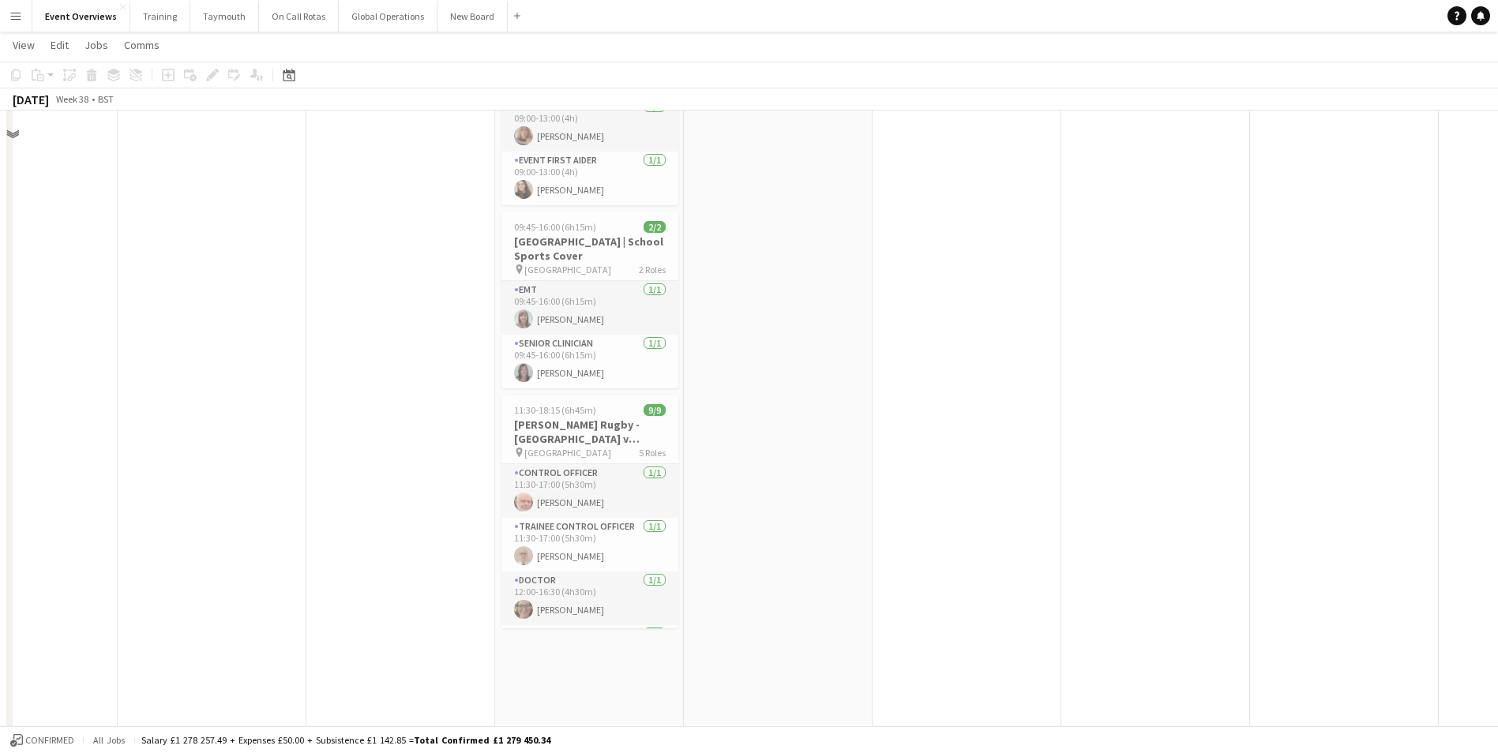
scroll to position [237, 0]
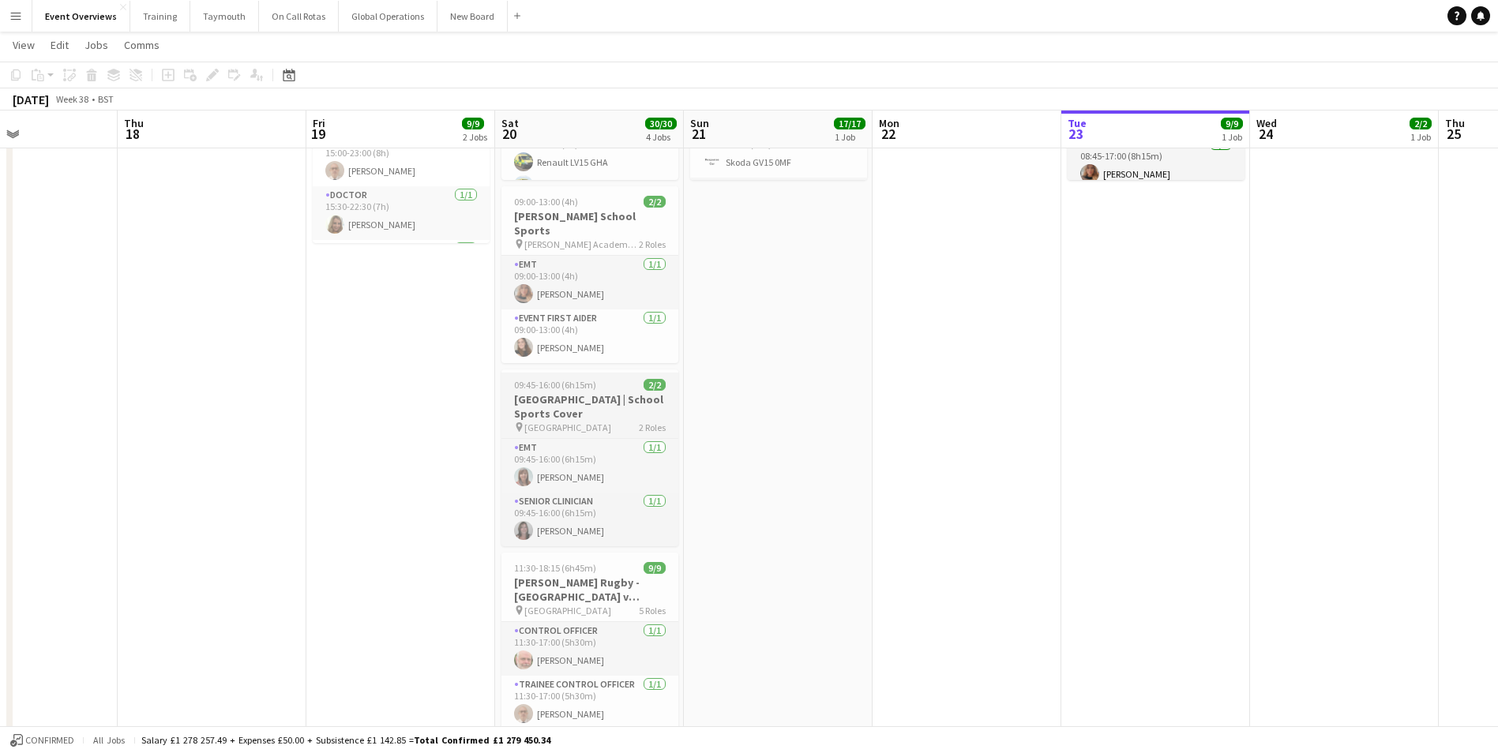
click at [580, 400] on h3 "[GEOGRAPHIC_DATA] | School Sports Cover" at bounding box center [589, 406] width 177 height 28
